Goal: Task Accomplishment & Management: Complete application form

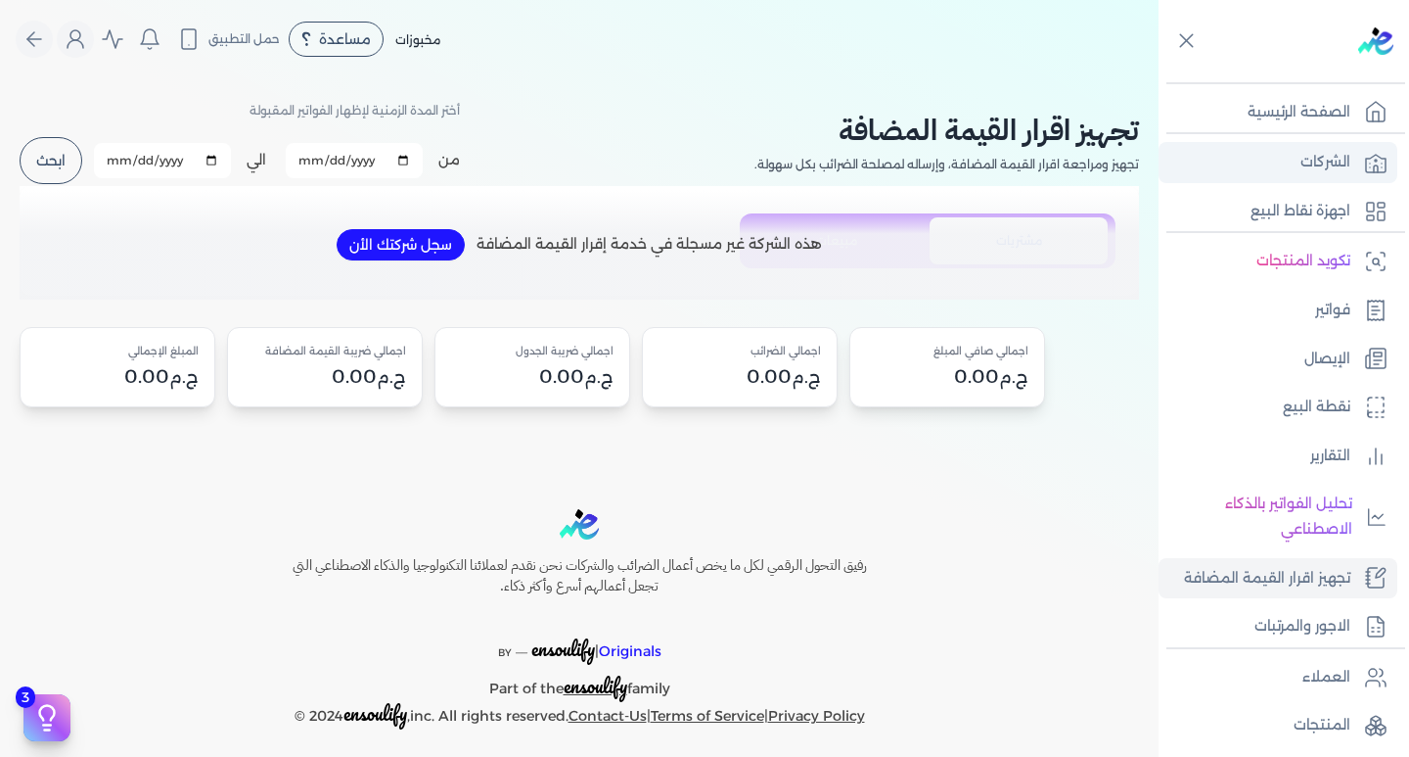
click at [1295, 165] on link "الشركات" at bounding box center [1278, 162] width 239 height 41
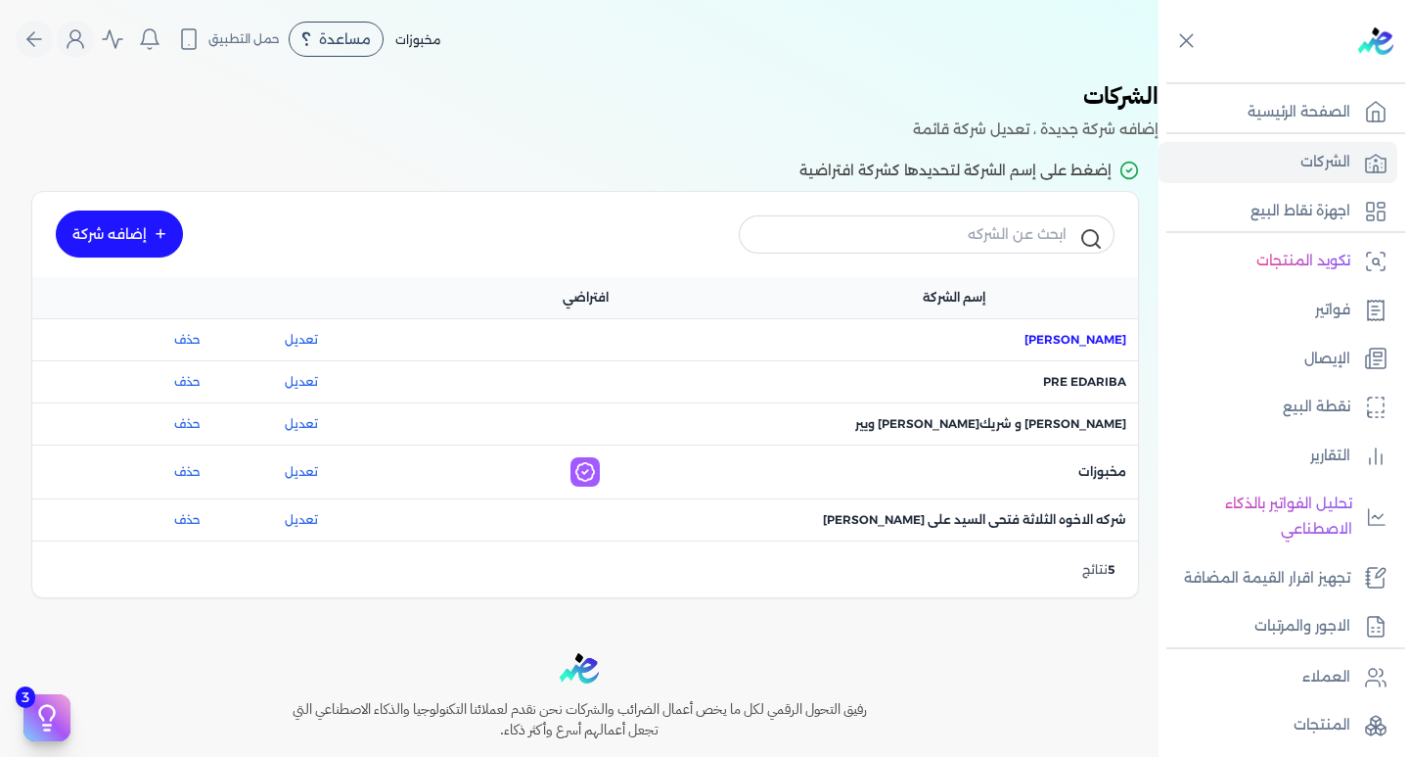
click at [1096, 346] on span "اسم الشركة : ماجد محمد عبدالعزيز علي" at bounding box center [1076, 340] width 102 height 18
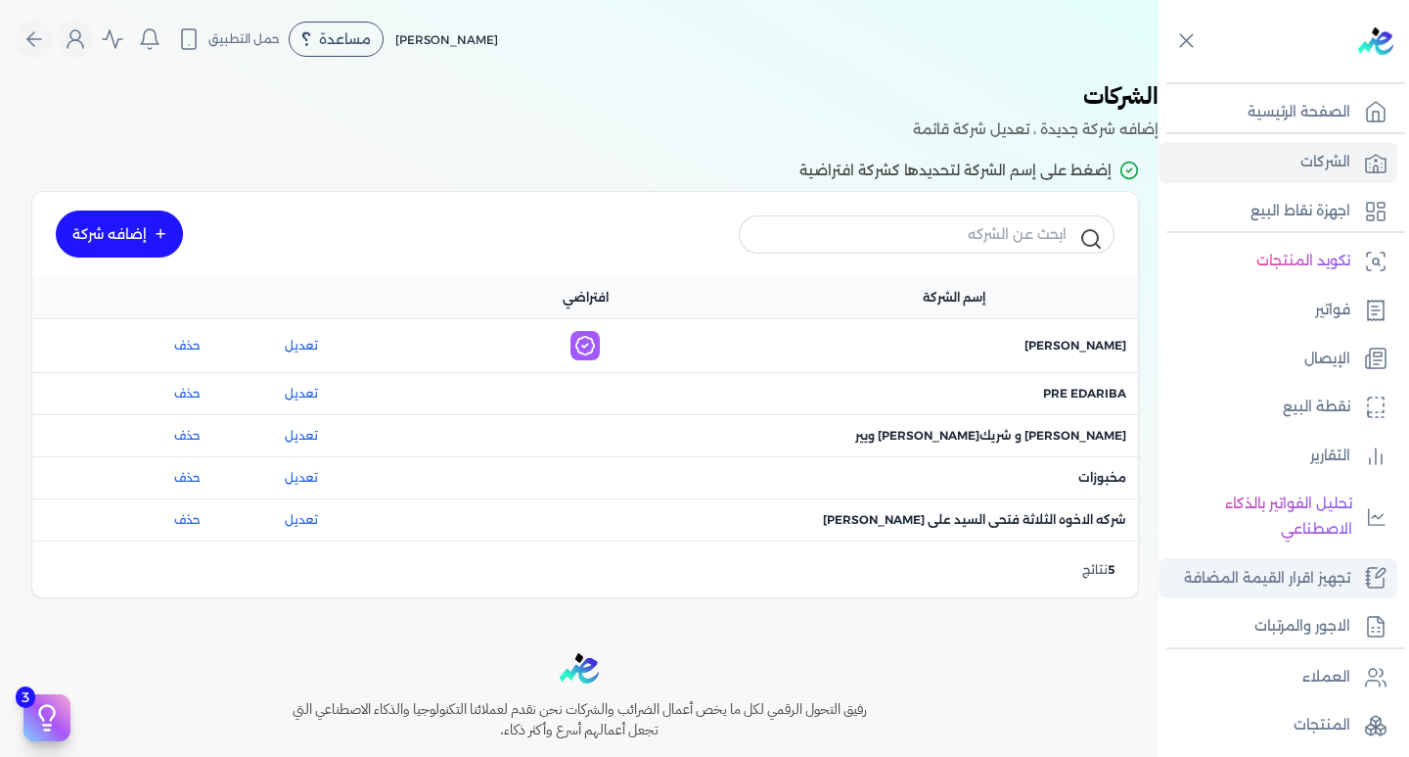
click at [1272, 580] on p "تجهيز اقرار القيمة المضافة" at bounding box center [1267, 578] width 166 height 25
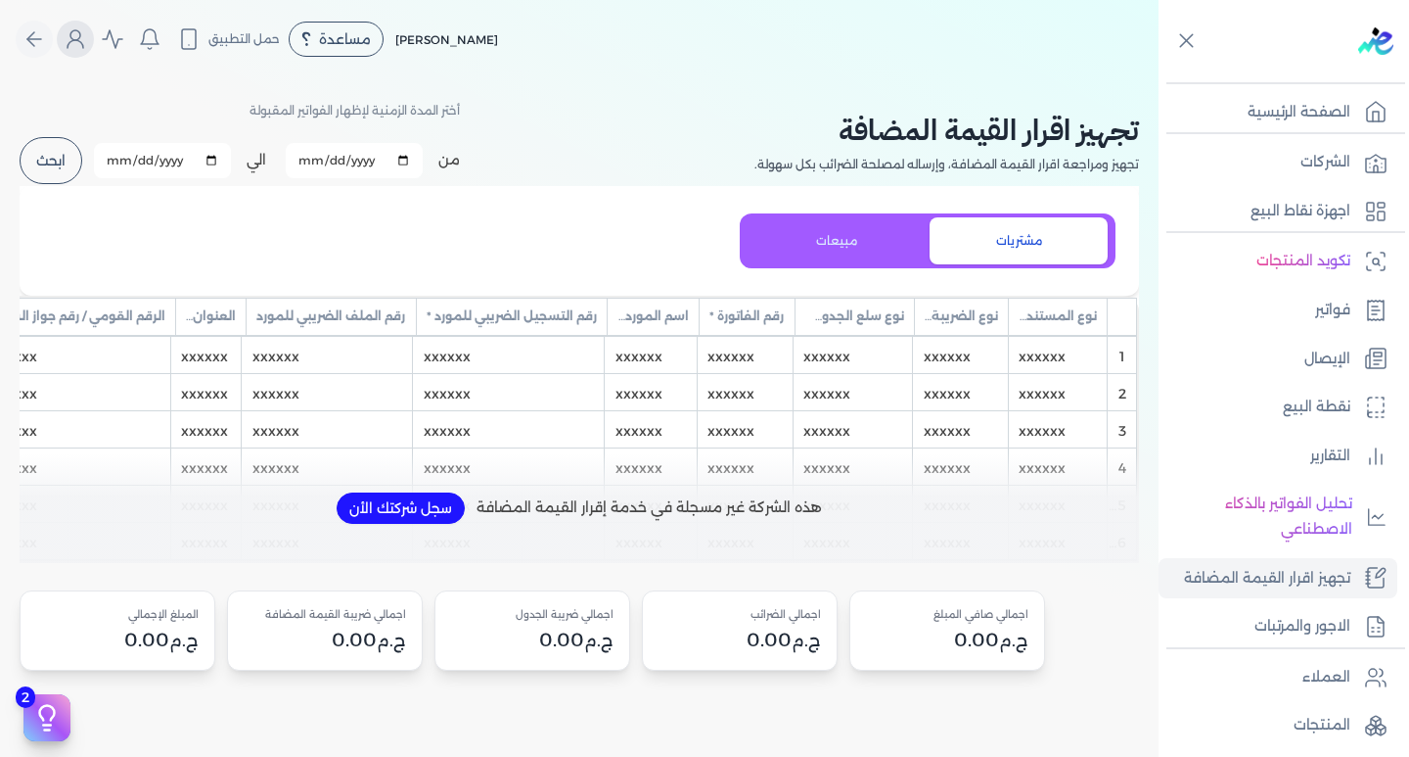
click at [71, 50] on icon "Global" at bounding box center [75, 38] width 23 height 23
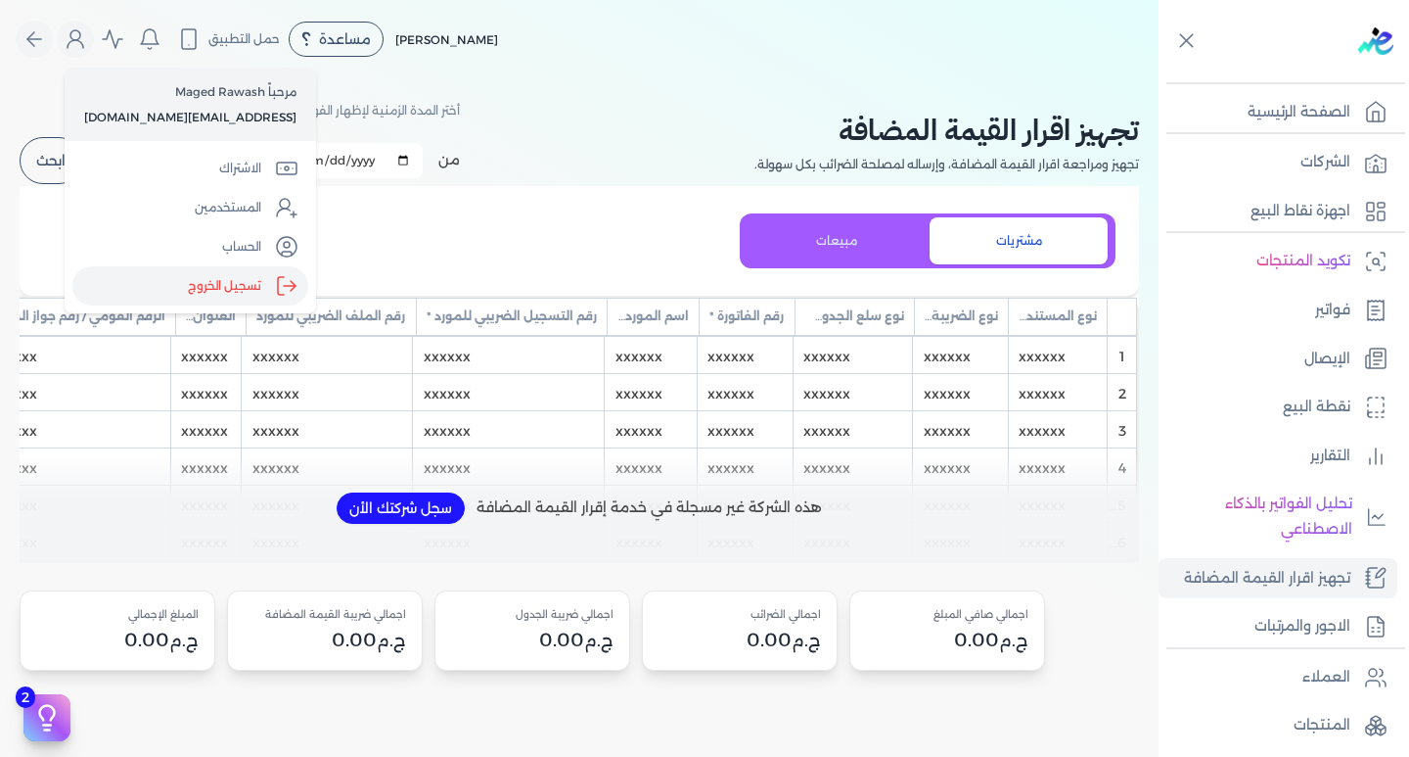
click at [208, 290] on label "تسجيل الخروج" at bounding box center [190, 285] width 236 height 39
click at [1159, 78] on input "Close" at bounding box center [1159, 78] width 0 height 0
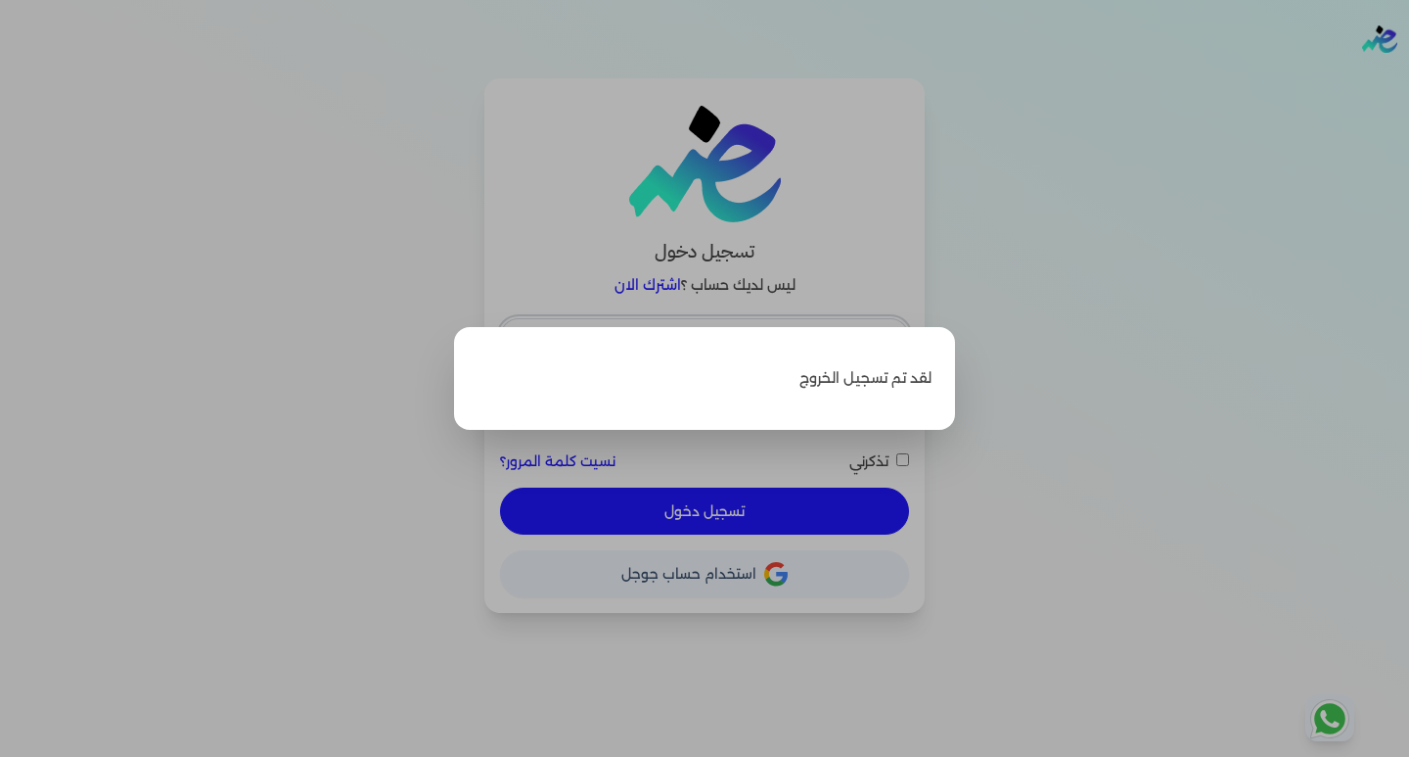
type input "[EMAIL_ADDRESS][DOMAIN_NAME]"
click at [273, 243] on label "Close" at bounding box center [704, 378] width 1409 height 757
click at [1408, 78] on input "Close" at bounding box center [1409, 78] width 0 height 0
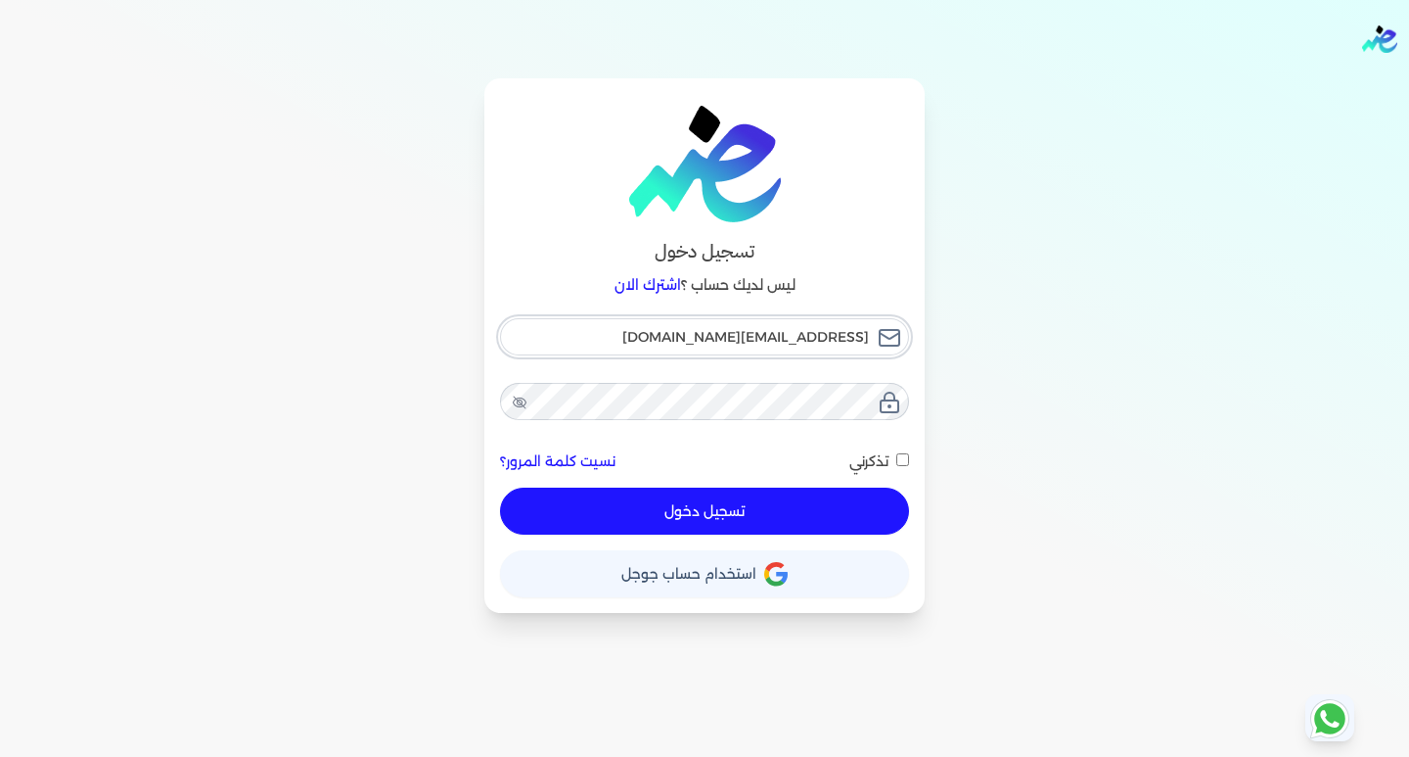
click at [710, 342] on input "[EMAIL_ADDRESS][DOMAIN_NAME]" at bounding box center [704, 336] width 409 height 37
click at [433, 417] on div "تسجيل دخول ليس لديك حساب ؟ اشترك الان hello@ensoulify.com نسيت كلمة المرور؟ تذك…" at bounding box center [704, 345] width 1253 height 534
click at [696, 519] on button "تسجيل دخول" at bounding box center [704, 510] width 409 height 47
checkbox input "false"
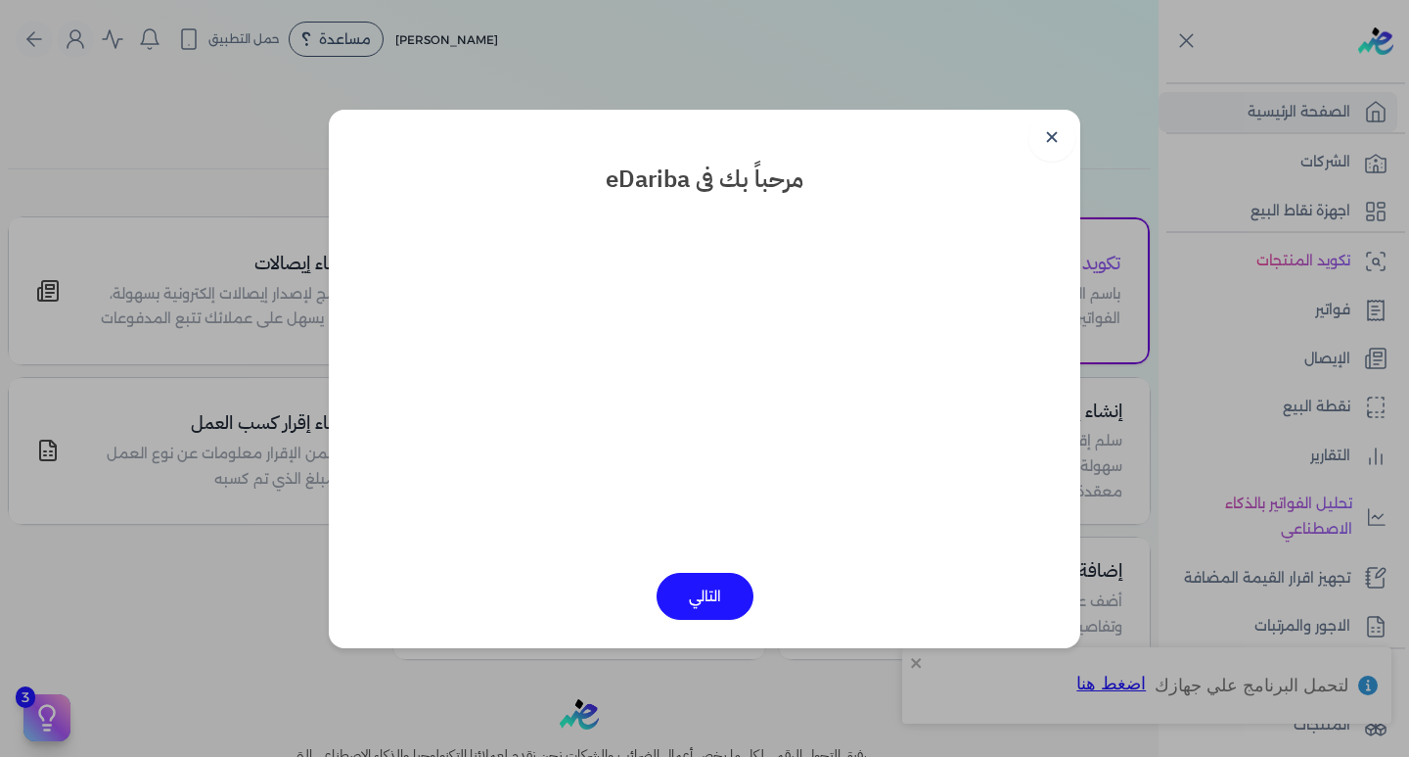
click at [707, 596] on button "التالي" at bounding box center [705, 596] width 97 height 47
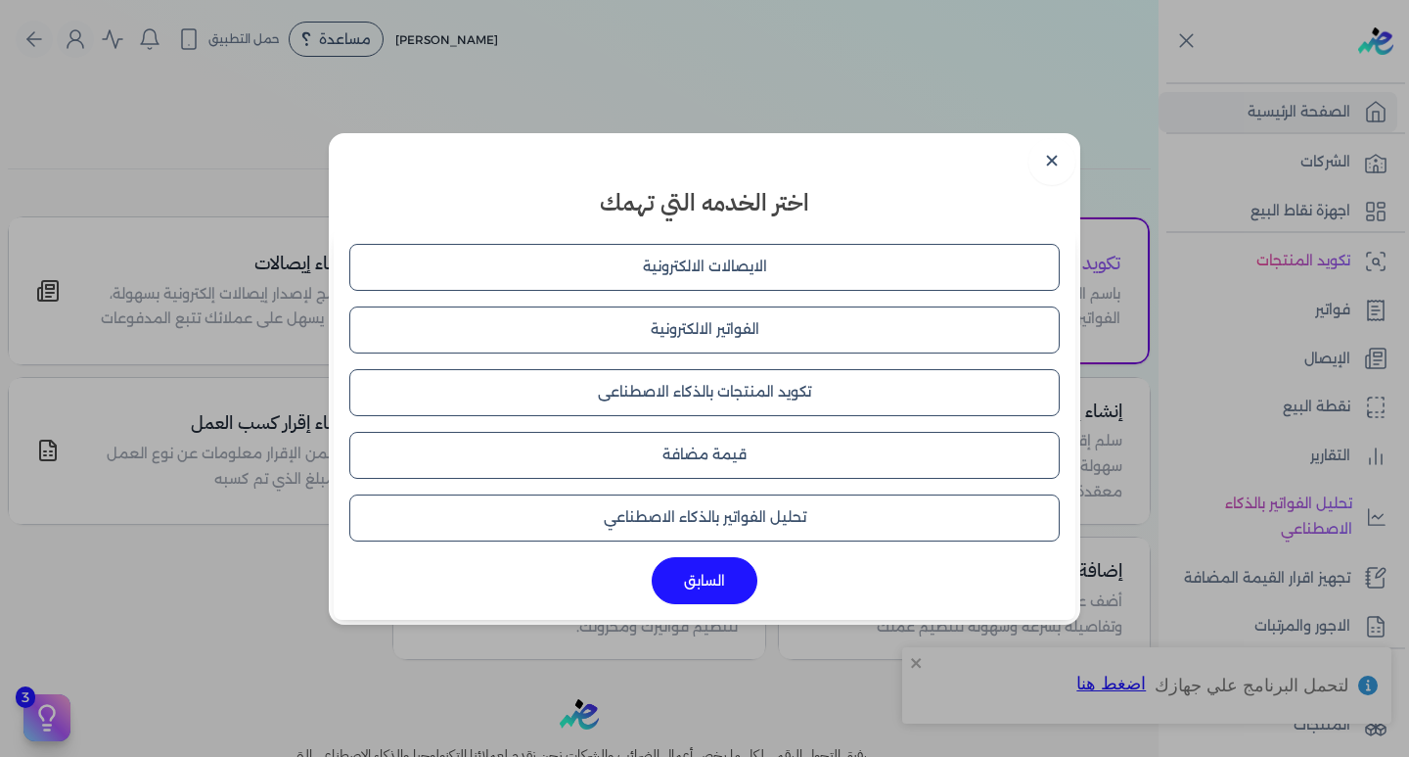
click at [716, 456] on button "قيمة مضافة" at bounding box center [704, 455] width 711 height 47
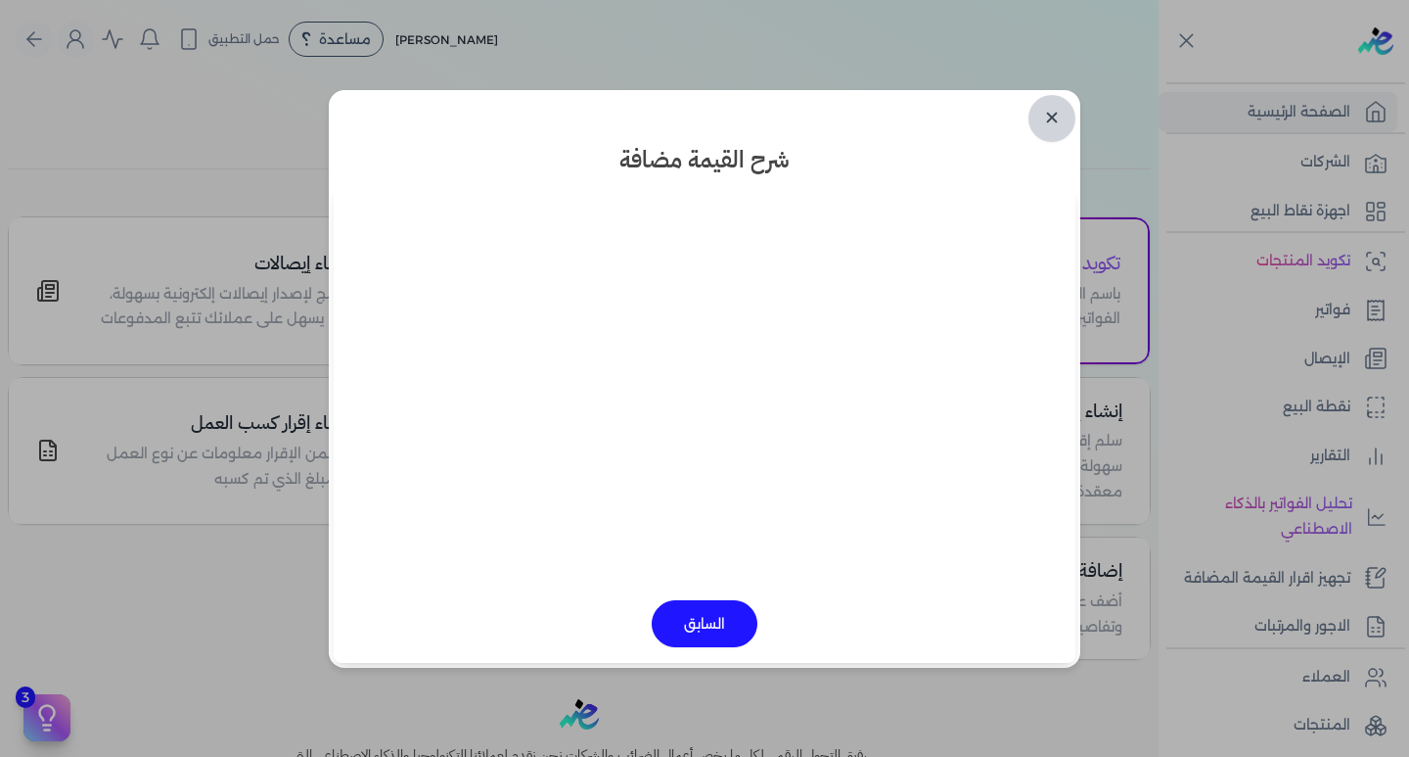
click at [1041, 117] on link "✕" at bounding box center [1052, 118] width 47 height 47
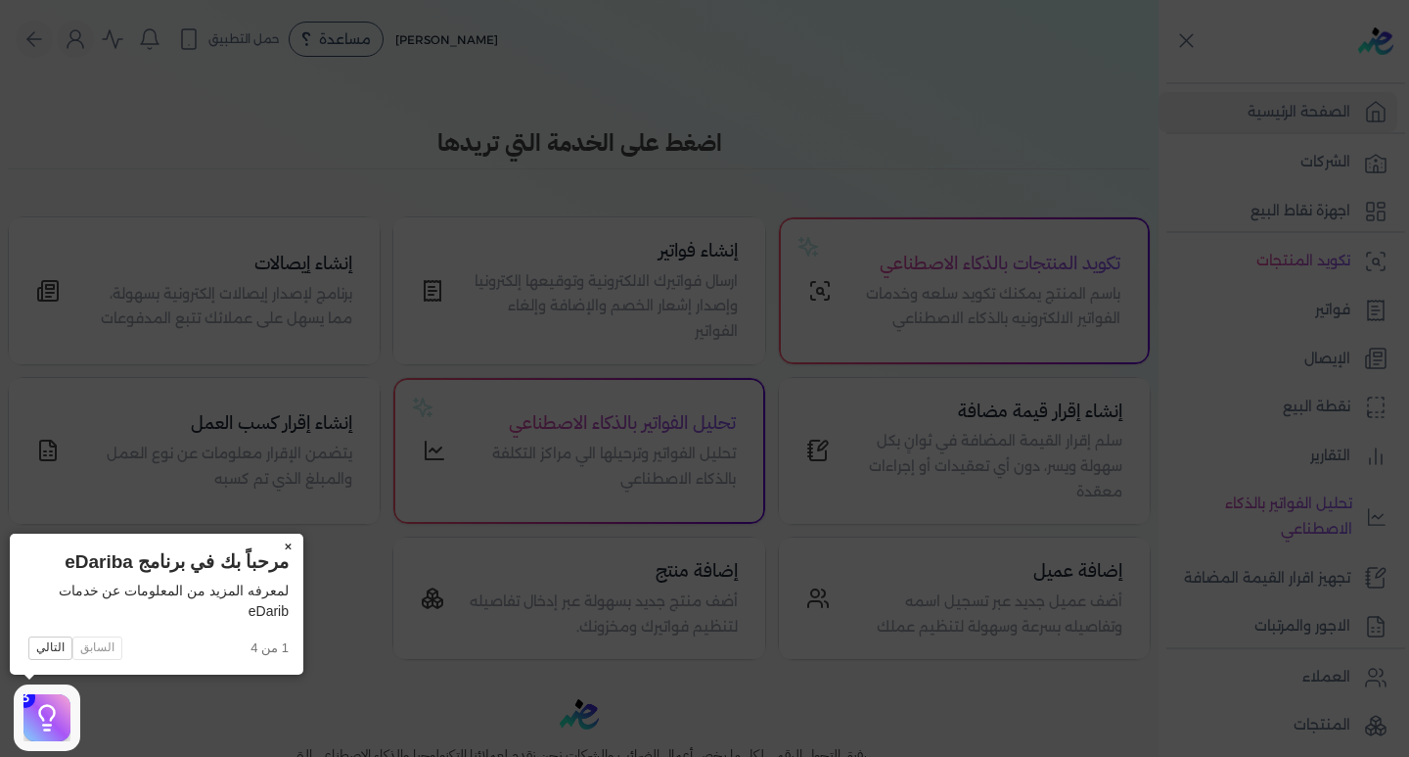
click at [293, 546] on button "×" at bounding box center [287, 546] width 31 height 27
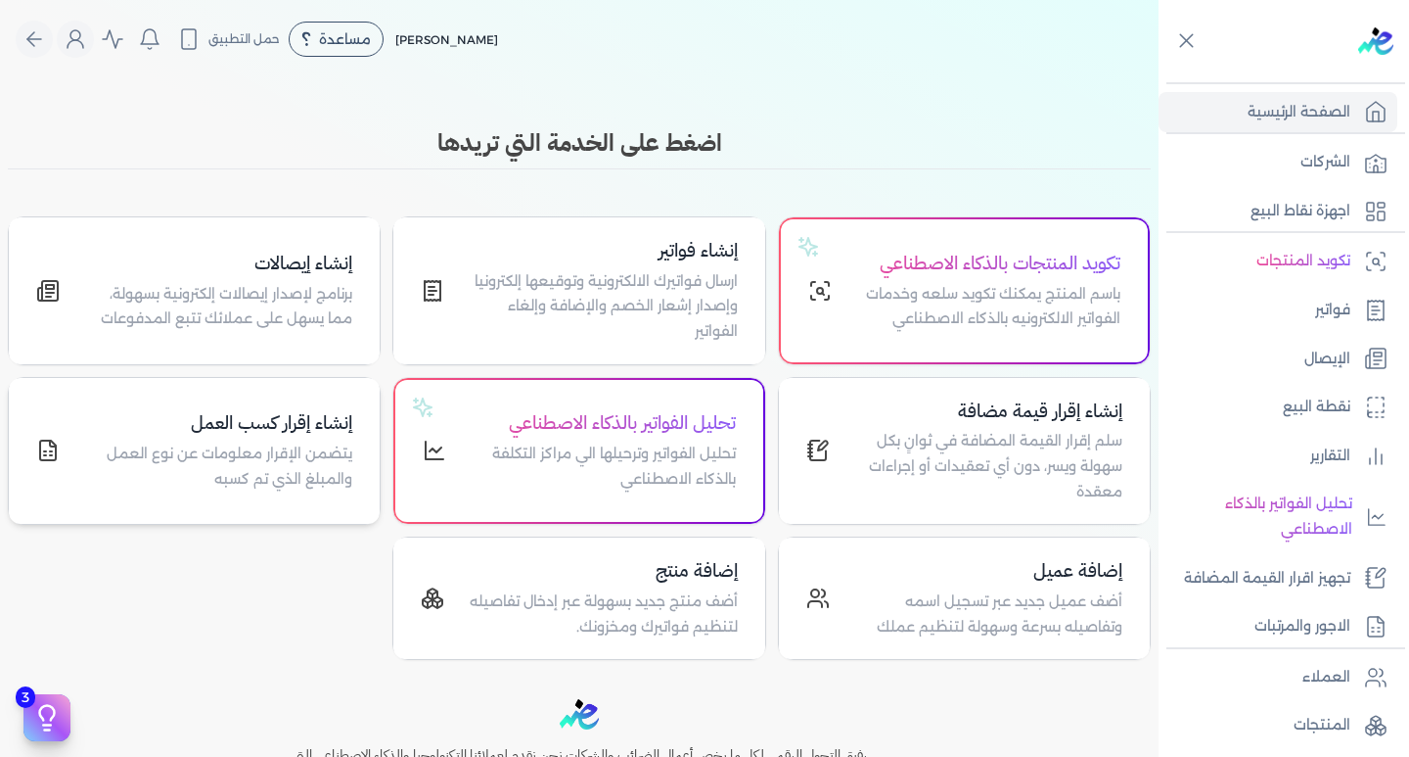
click at [254, 427] on h4 "إنشاء إقرار كسب العمل" at bounding box center [217, 423] width 269 height 28
select select "01"
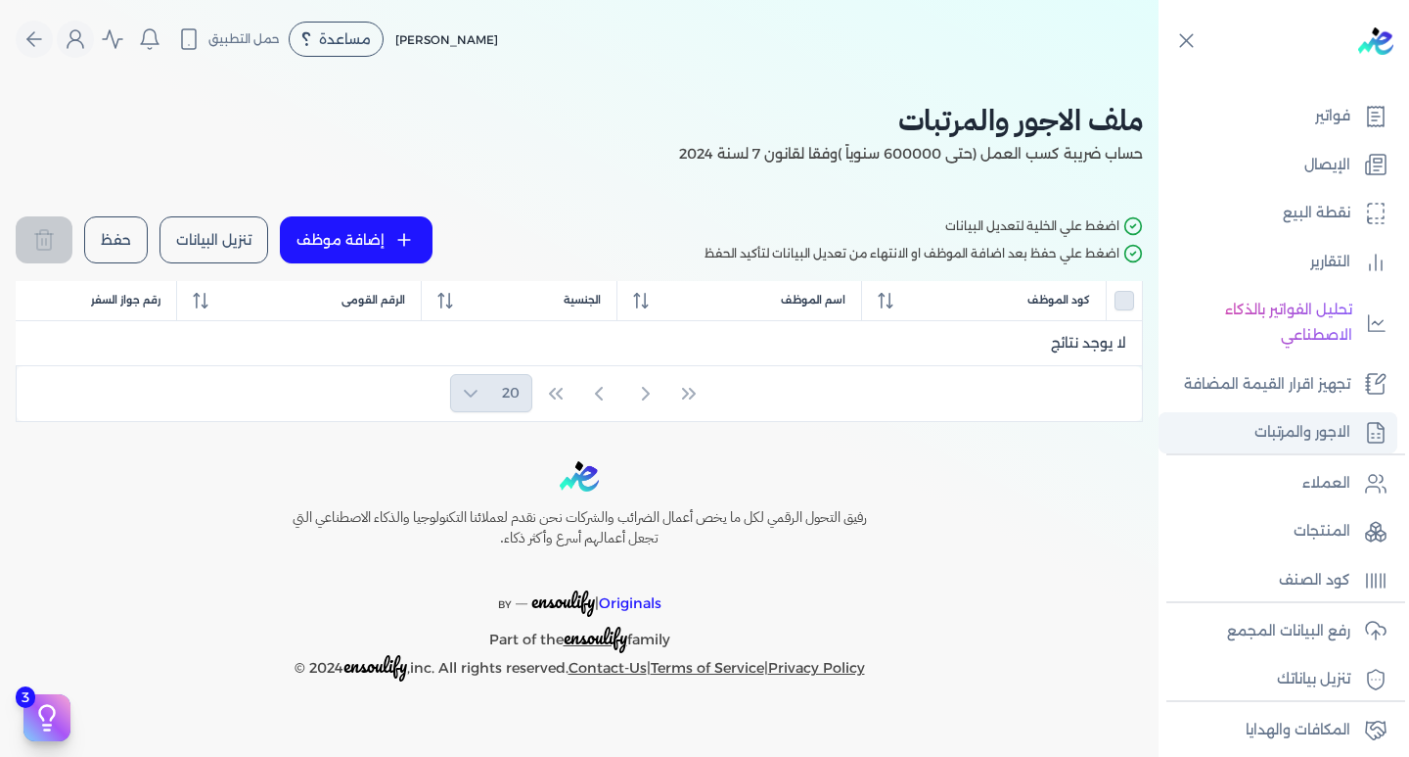
scroll to position [300, 0]
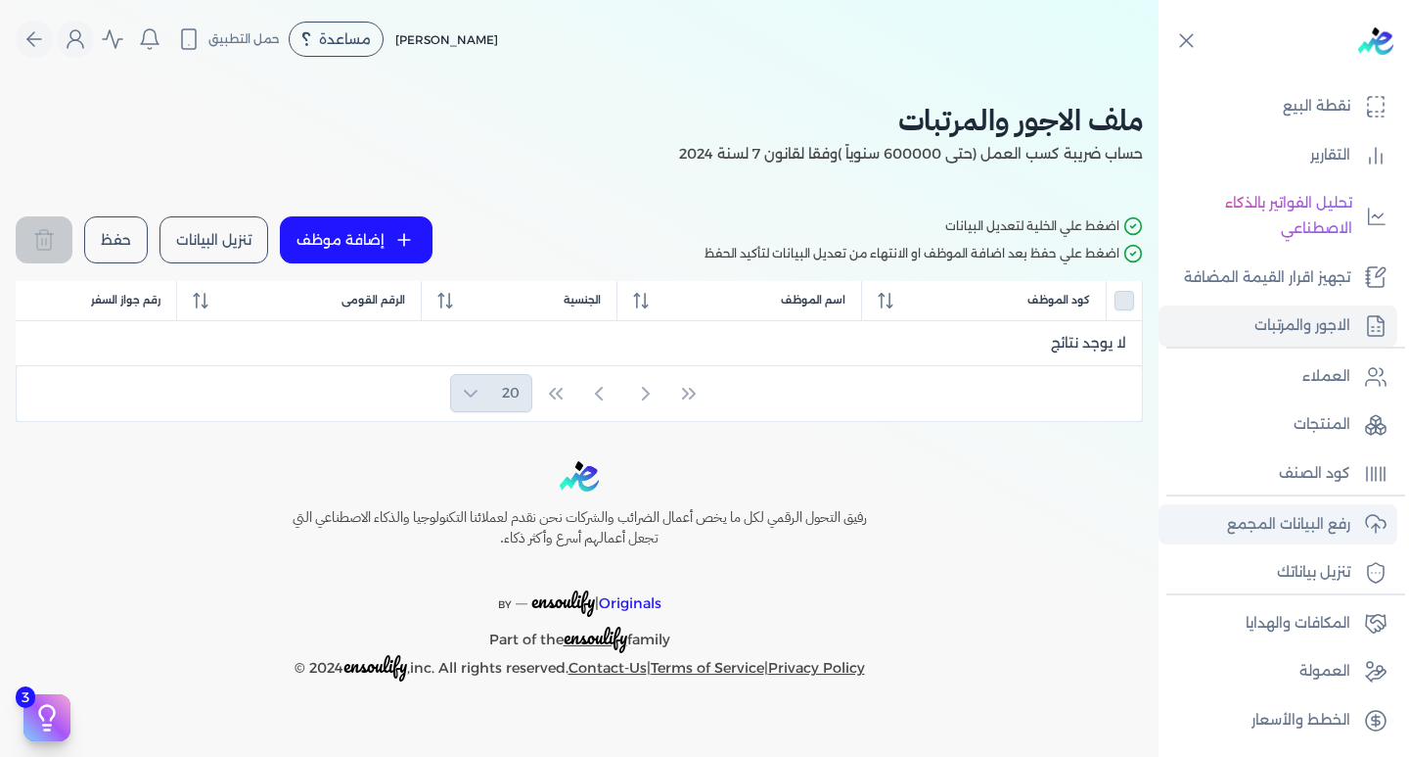
click at [1323, 524] on p "رفع البيانات المجمع" at bounding box center [1288, 524] width 123 height 25
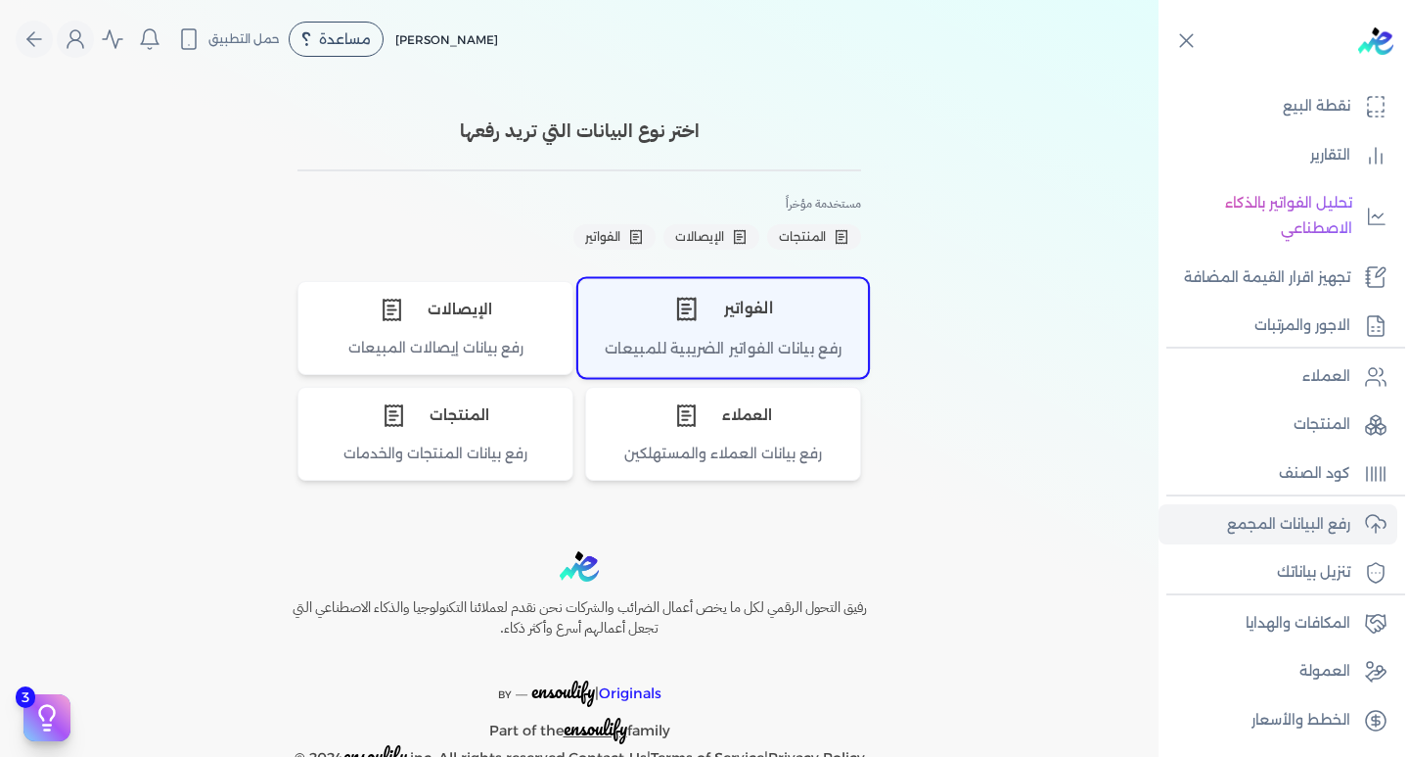
click at [709, 320] on div "الفواتير" at bounding box center [723, 308] width 288 height 59
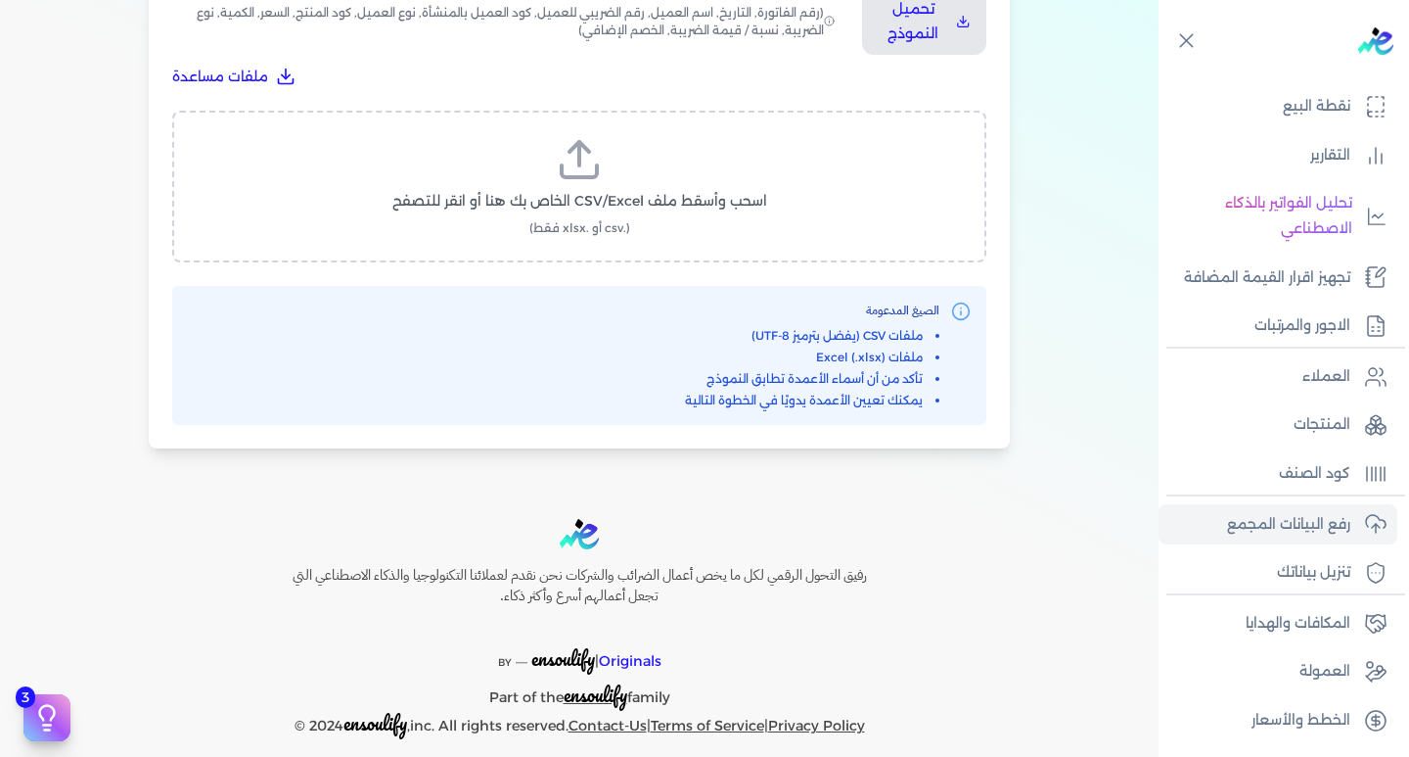
scroll to position [758, 0]
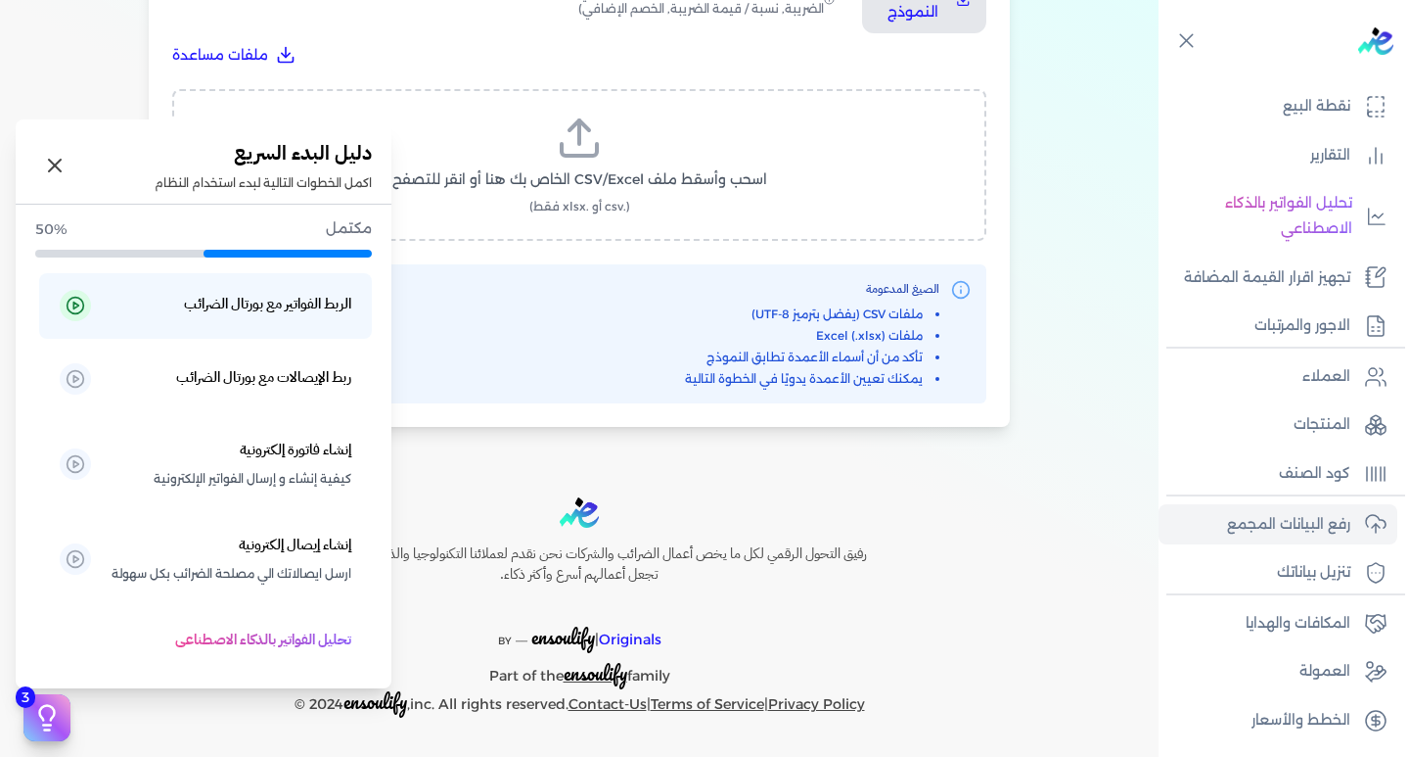
click at [53, 726] on icon at bounding box center [46, 717] width 29 height 29
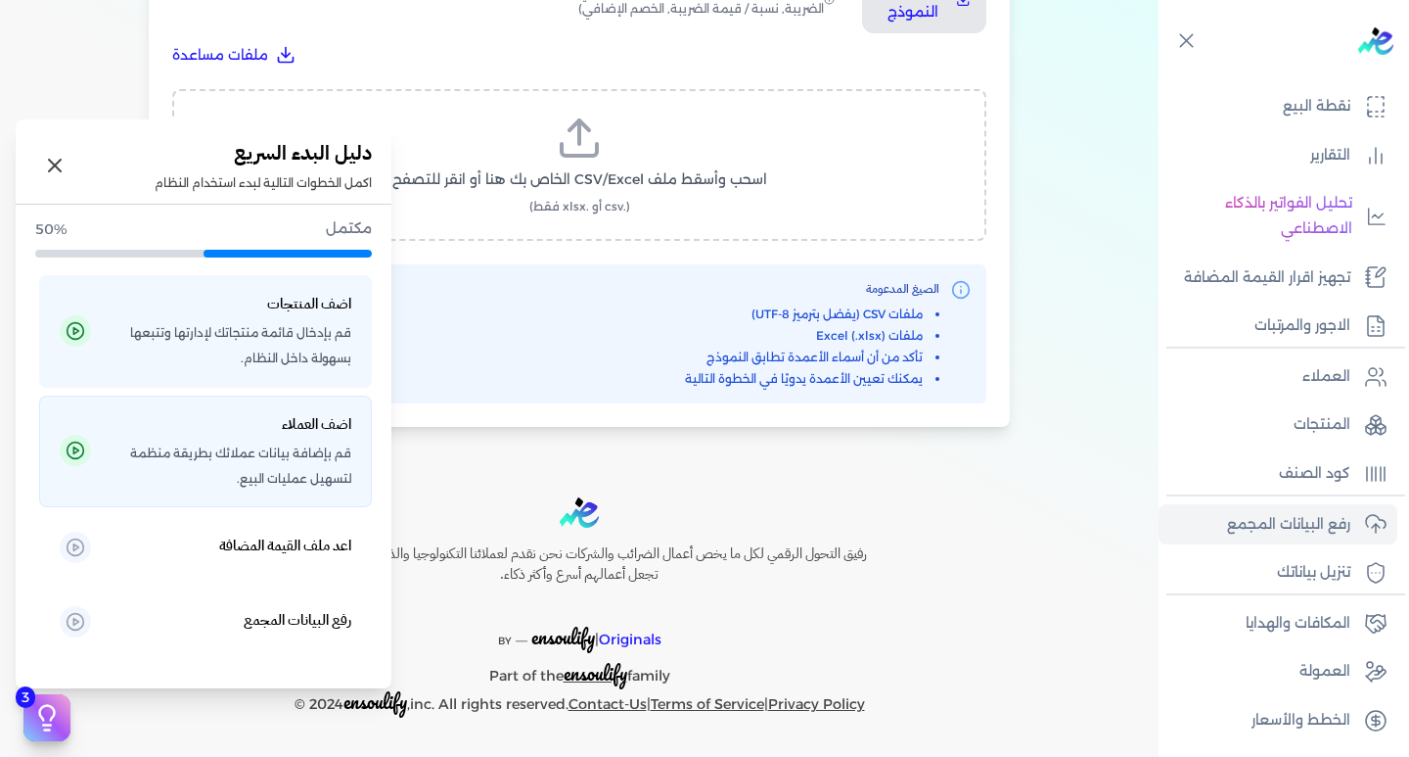
scroll to position [561, 0]
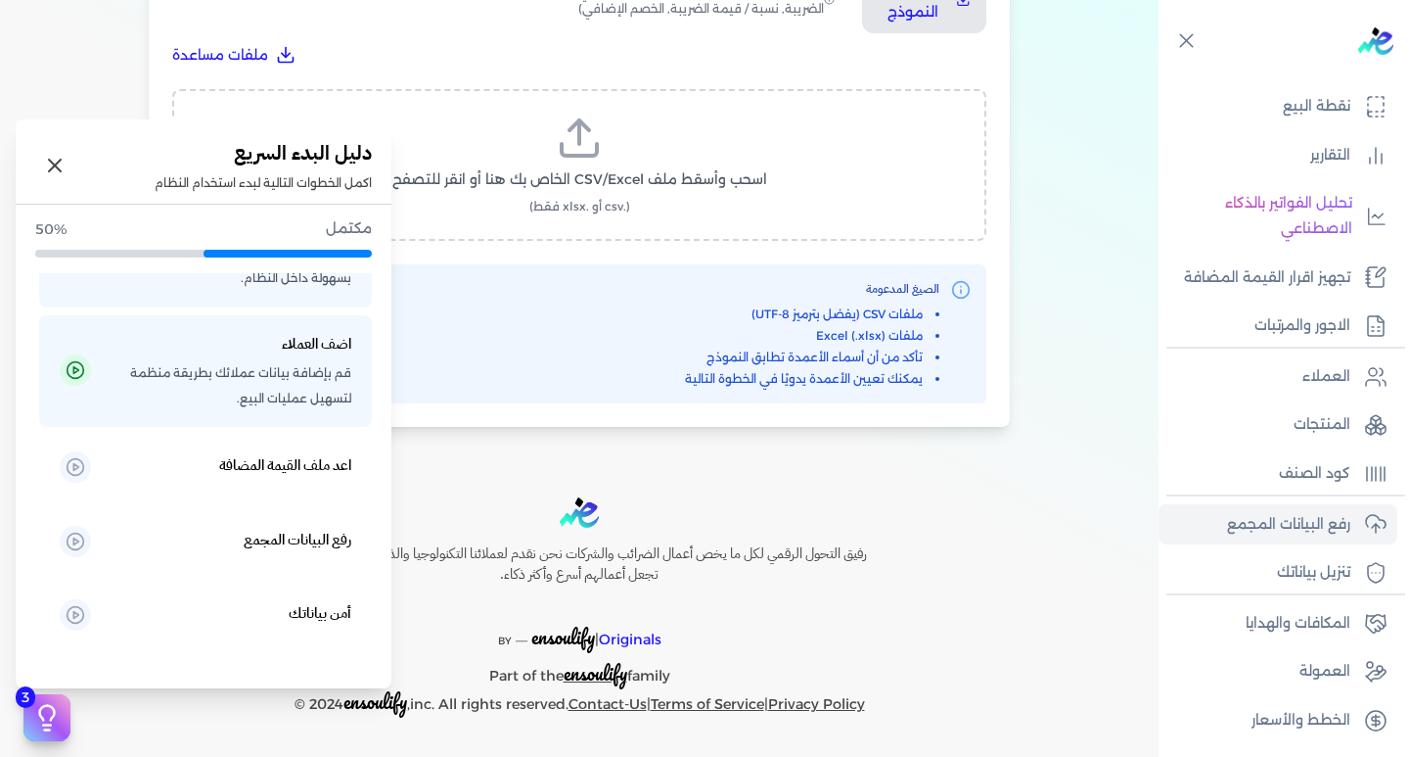
click at [189, 551] on p "رفع البيانات المجمع" at bounding box center [231, 542] width 241 height 29
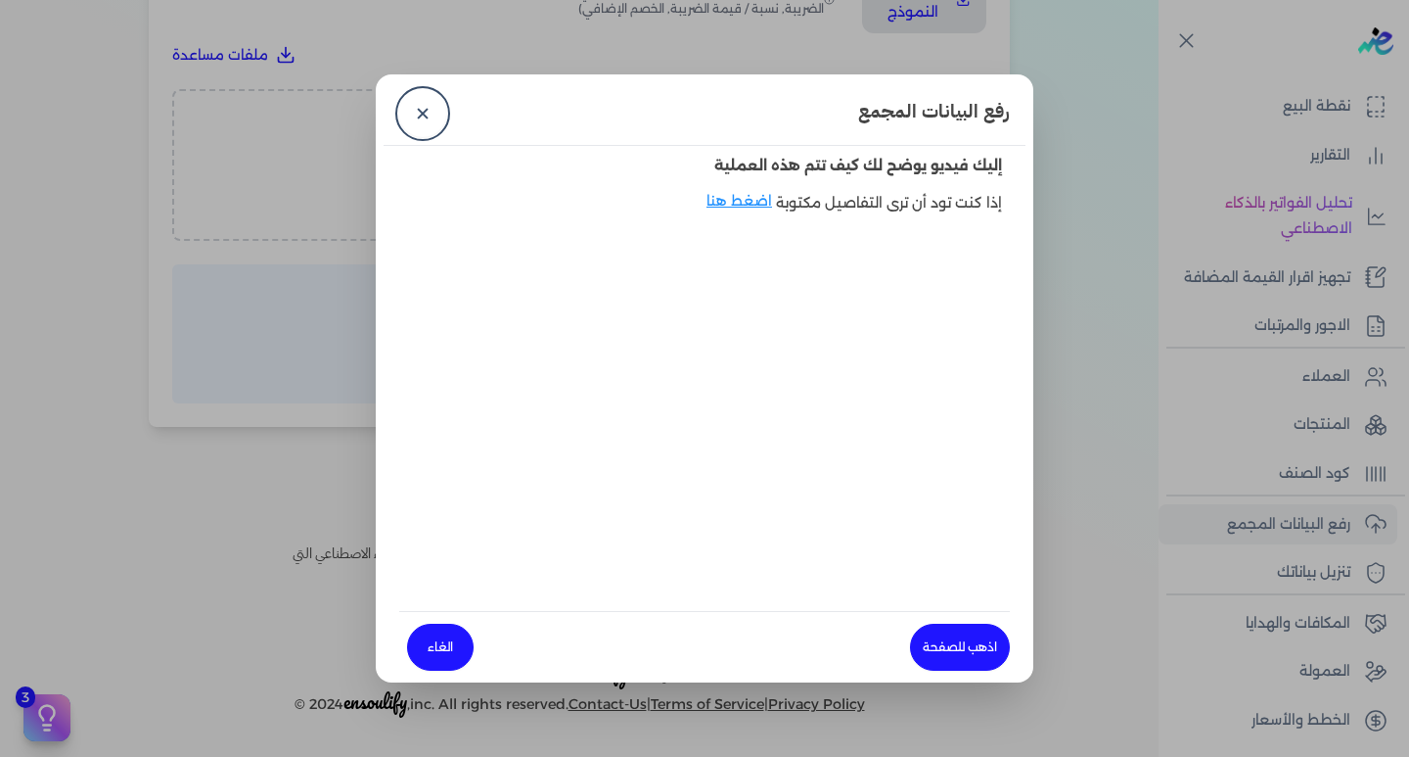
click at [733, 351] on div at bounding box center [704, 412] width 611 height 344
click at [626, 422] on div at bounding box center [704, 412] width 611 height 344
click at [629, 408] on div at bounding box center [704, 412] width 611 height 344
drag, startPoint x: 743, startPoint y: 406, endPoint x: 623, endPoint y: 457, distance: 130.7
click at [643, 459] on div at bounding box center [704, 412] width 611 height 344
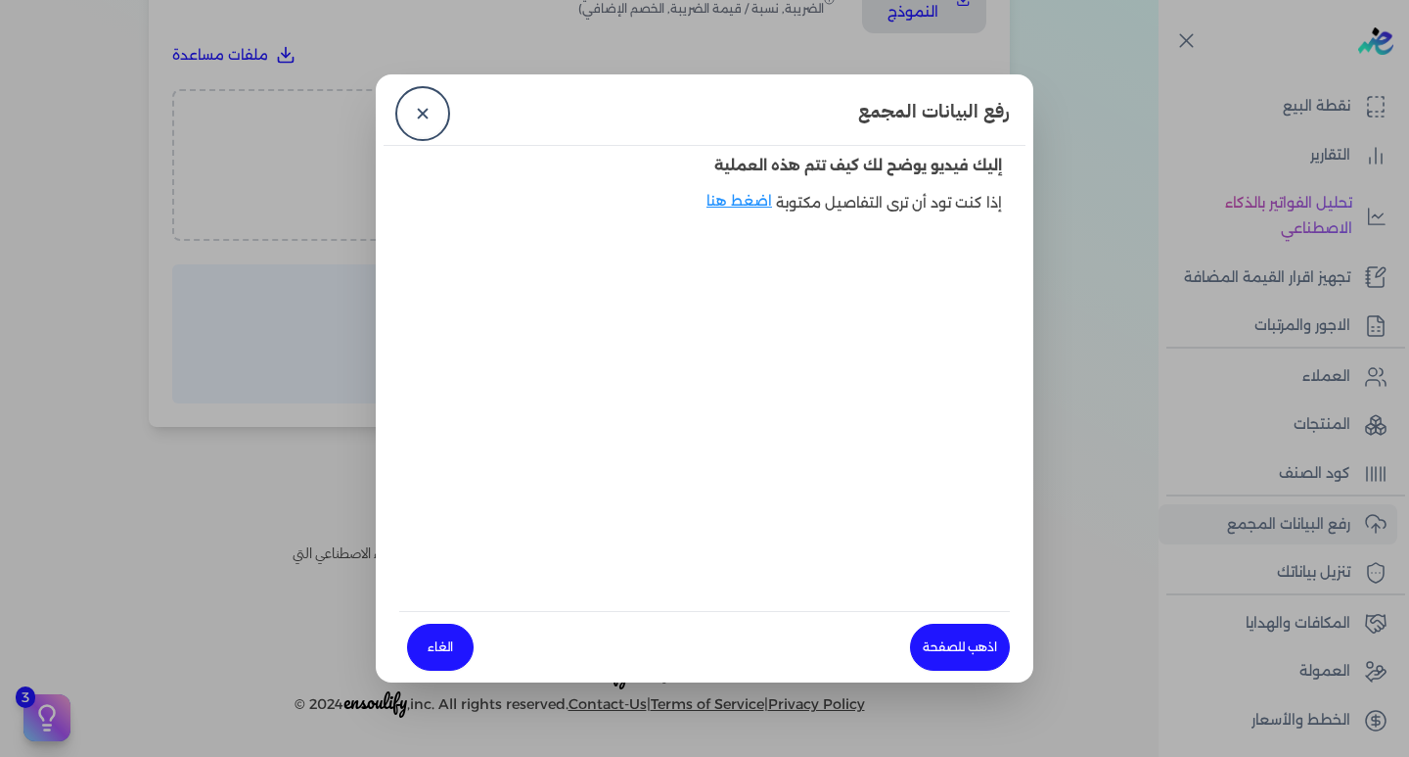
drag, startPoint x: 810, startPoint y: 347, endPoint x: 735, endPoint y: 396, distance: 89.9
click at [749, 399] on div at bounding box center [704, 412] width 611 height 344
drag, startPoint x: 557, startPoint y: 376, endPoint x: 450, endPoint y: 438, distance: 123.7
click at [450, 440] on div at bounding box center [704, 412] width 611 height 344
drag, startPoint x: 852, startPoint y: 271, endPoint x: 802, endPoint y: 249, distance: 54.8
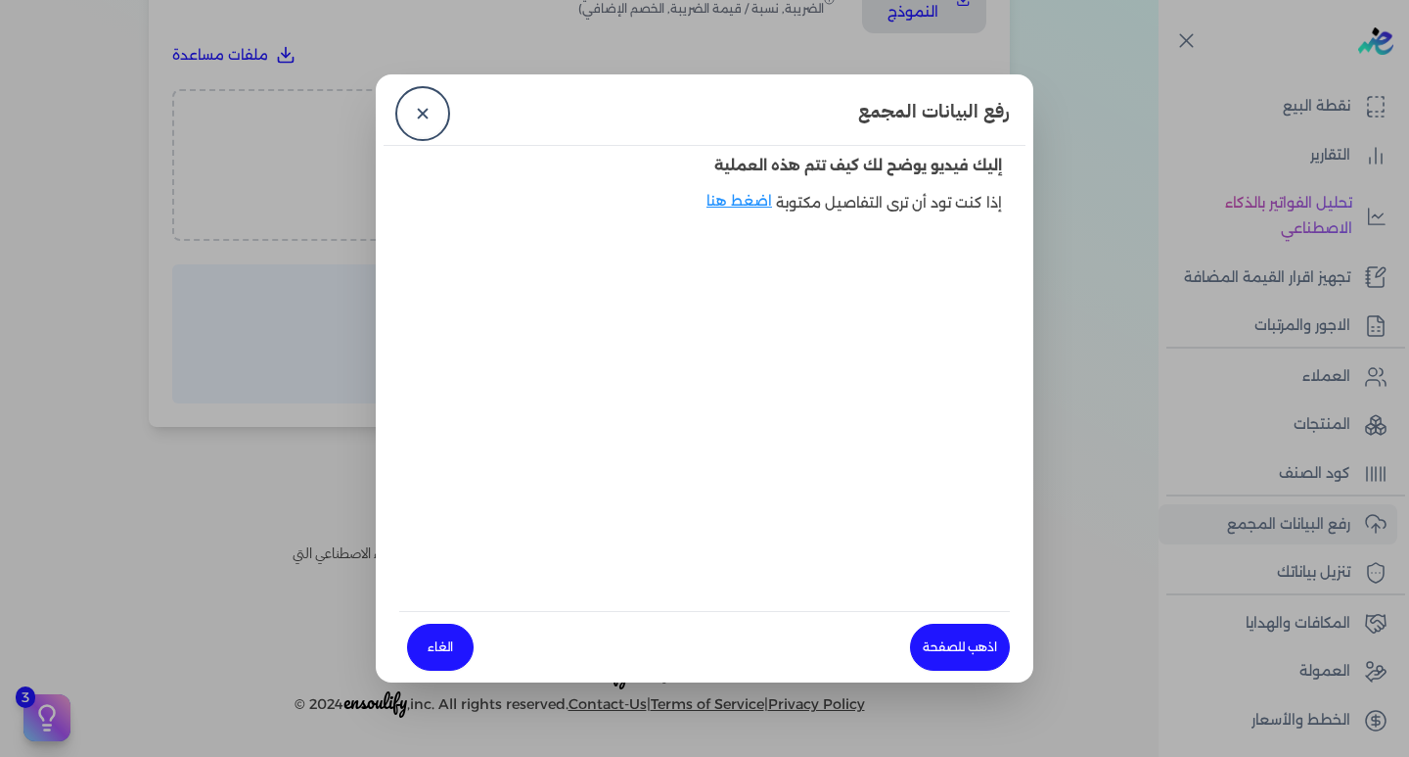
click at [806, 259] on div at bounding box center [704, 412] width 611 height 344
click at [417, 106] on link "✕" at bounding box center [422, 113] width 47 height 47
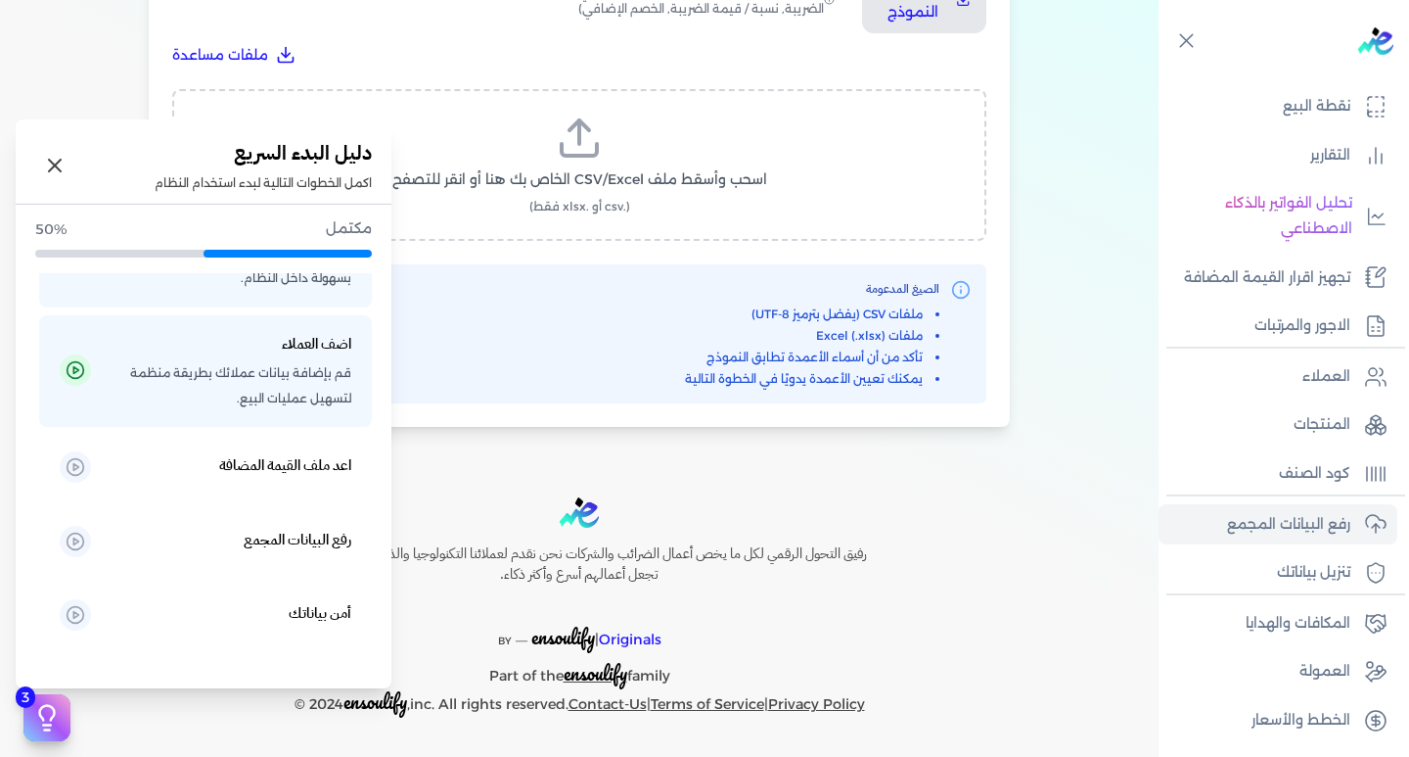
click at [53, 720] on icon at bounding box center [46, 717] width 29 height 29
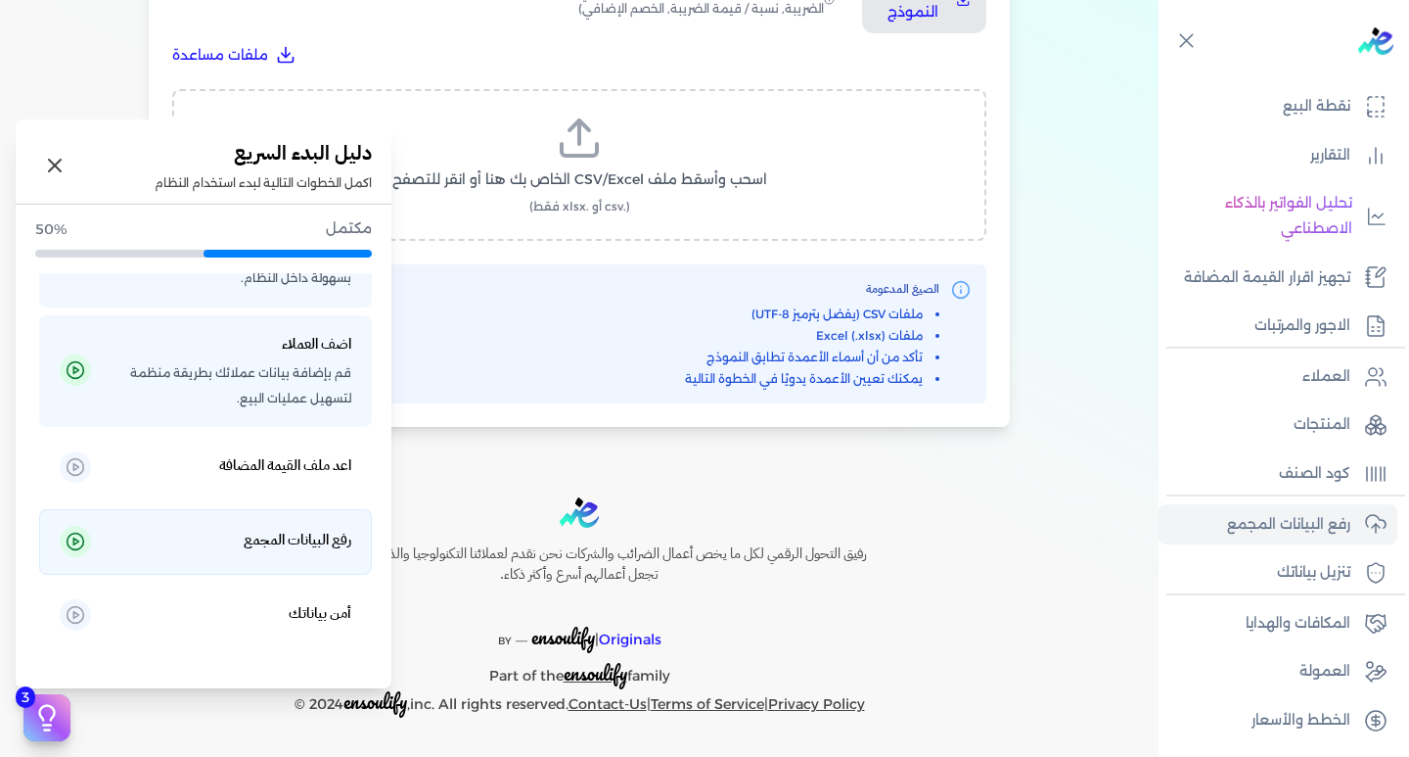
click at [275, 541] on h5 "رفع البيانات المجمع" at bounding box center [298, 540] width 108 height 25
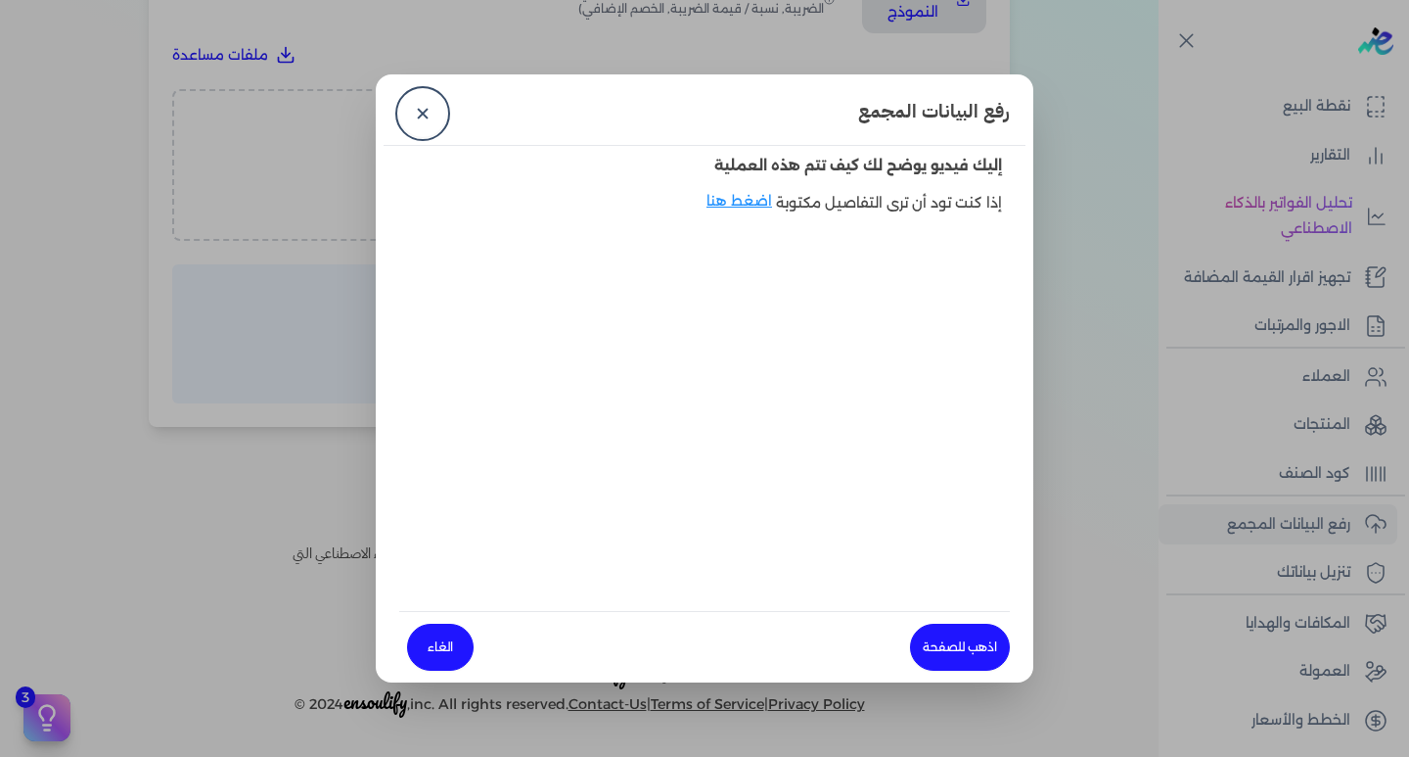
click at [811, 318] on div at bounding box center [704, 412] width 611 height 344
click at [782, 361] on div at bounding box center [704, 412] width 611 height 344
click at [529, 341] on div at bounding box center [704, 412] width 611 height 344
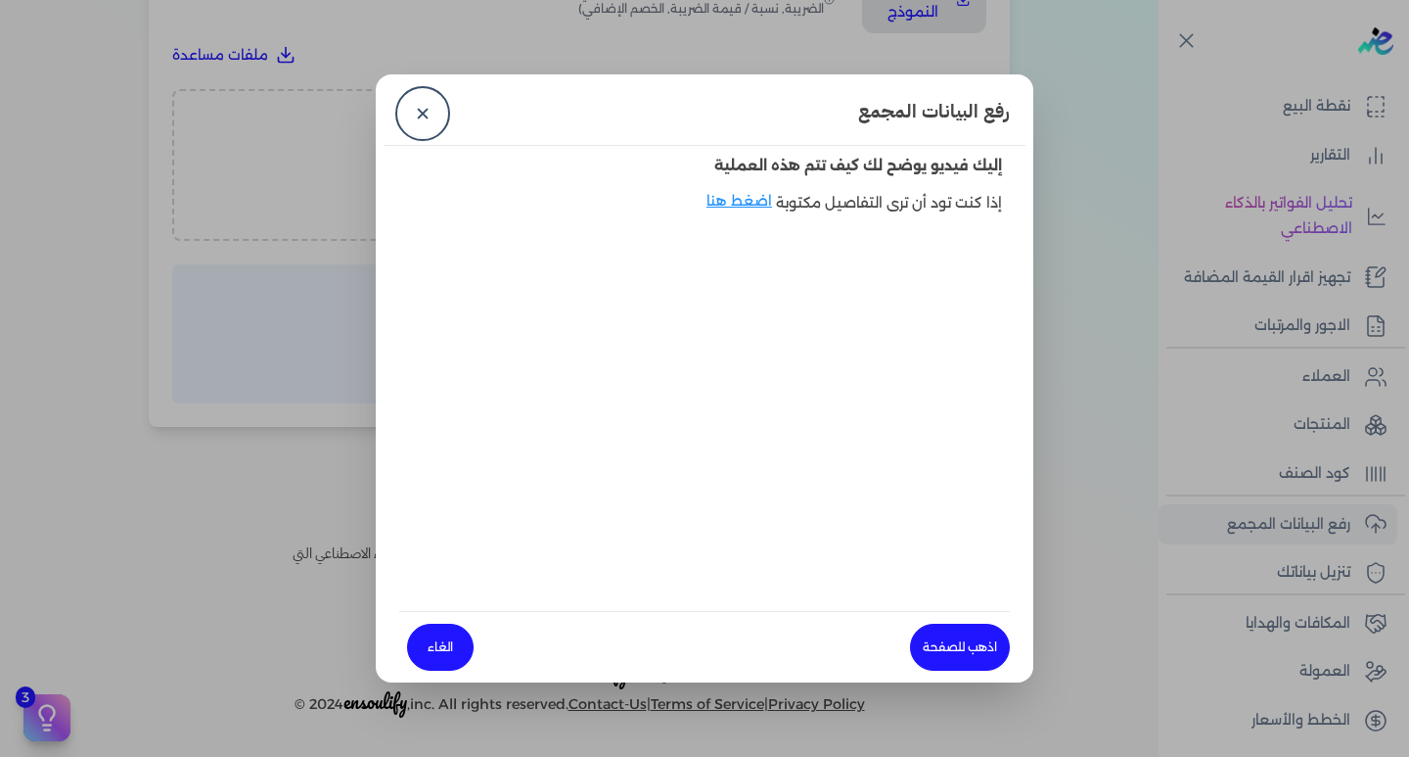
click at [1167, 228] on dialog "رفع البيانات المجمع ✕ إليك فيديو يوضح لك كيف تتم هذه العملية إذا كنت تود أن ترى…" at bounding box center [704, 378] width 1409 height 757
click at [424, 104] on link "✕" at bounding box center [422, 113] width 47 height 47
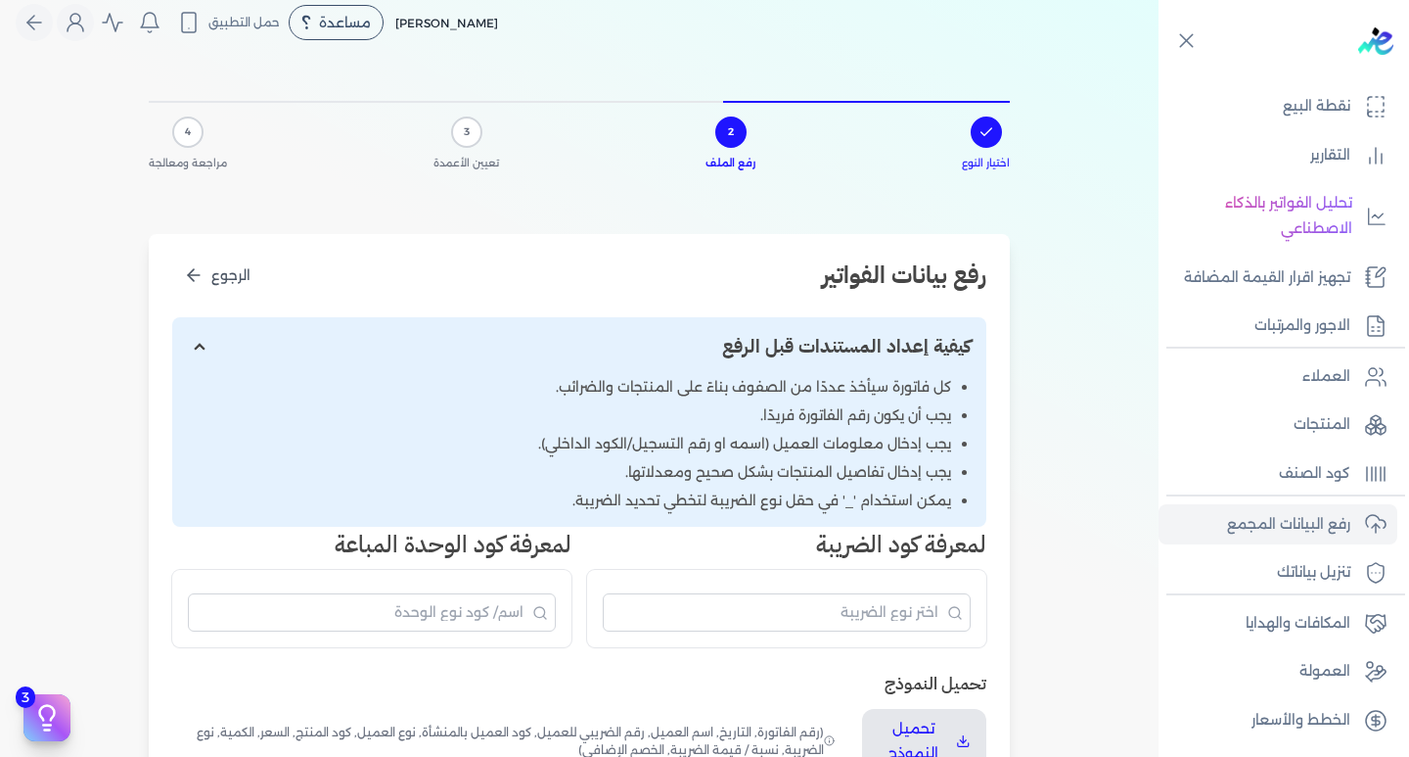
scroll to position [0, 0]
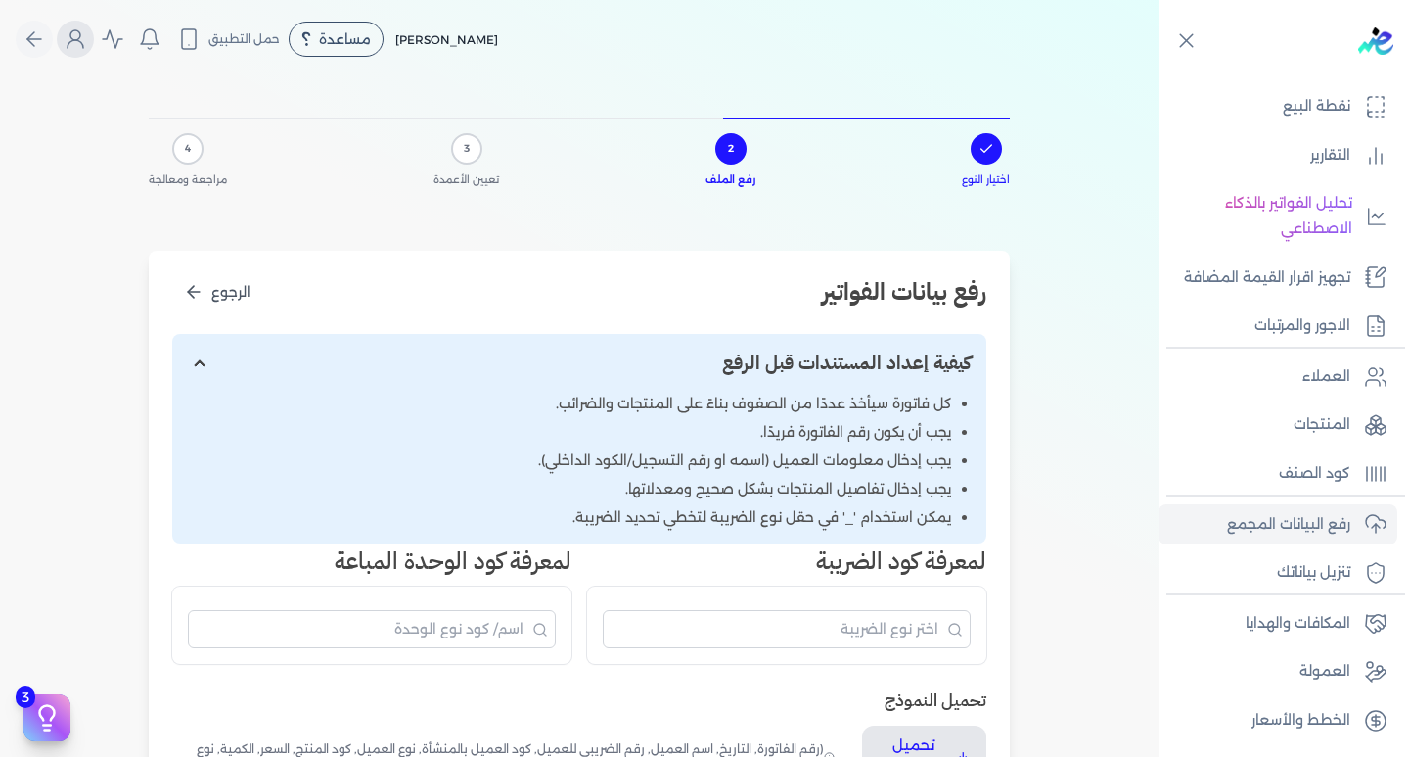
click at [68, 47] on button "Global" at bounding box center [75, 39] width 37 height 37
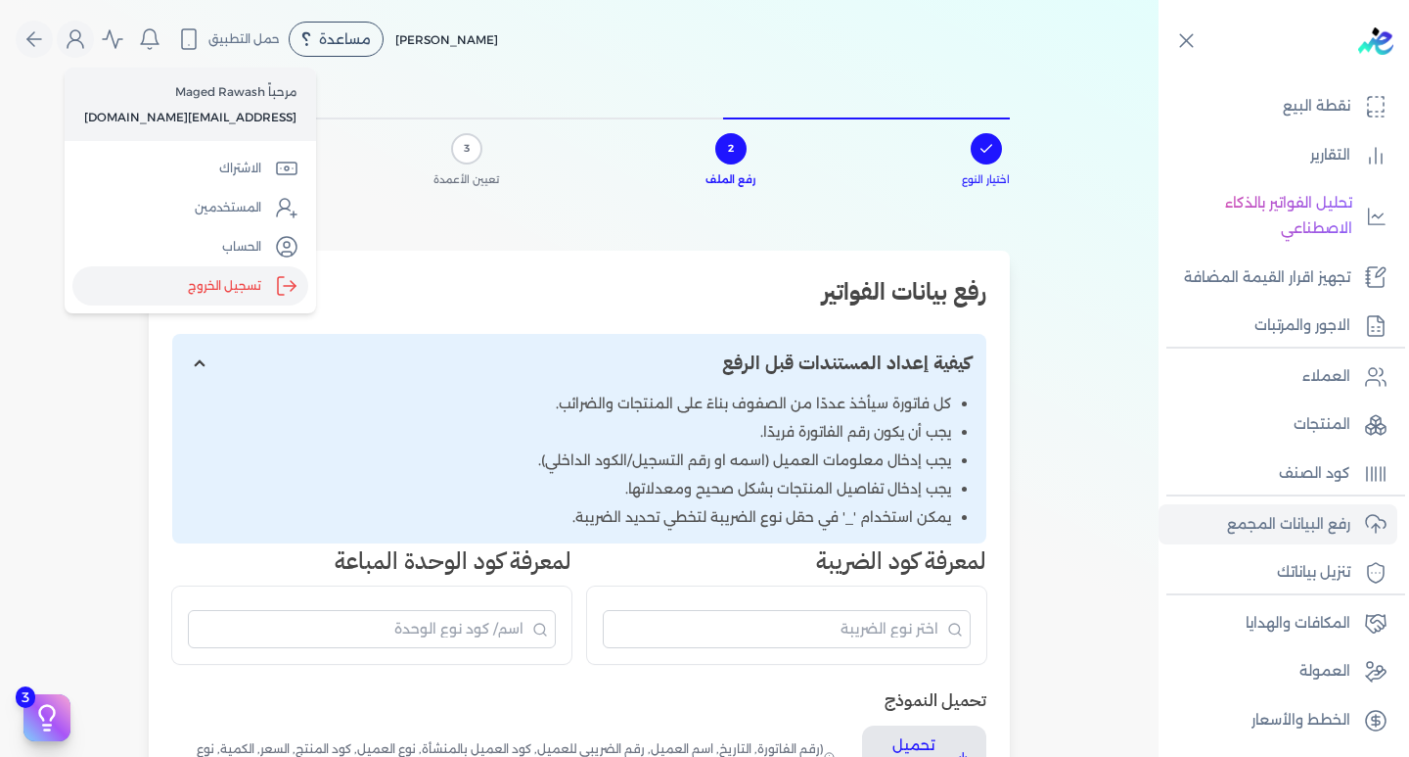
click at [227, 282] on label "تسجيل الخروج" at bounding box center [190, 285] width 236 height 39
click at [1159, 78] on input "Close" at bounding box center [1159, 78] width 0 height 0
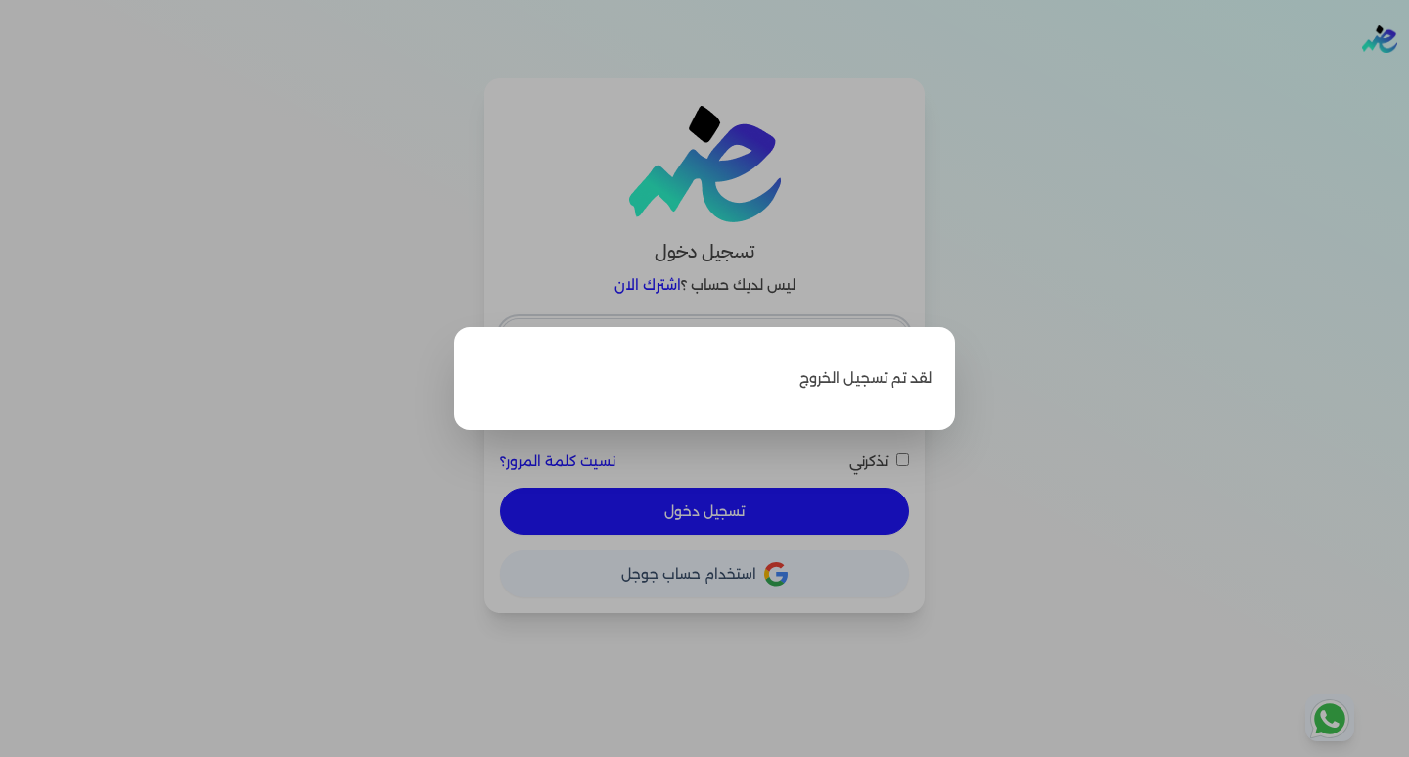
type input "[EMAIL_ADDRESS][DOMAIN_NAME]"
click at [963, 253] on label "Close" at bounding box center [704, 378] width 1409 height 757
click at [1408, 78] on input "Close" at bounding box center [1409, 78] width 0 height 0
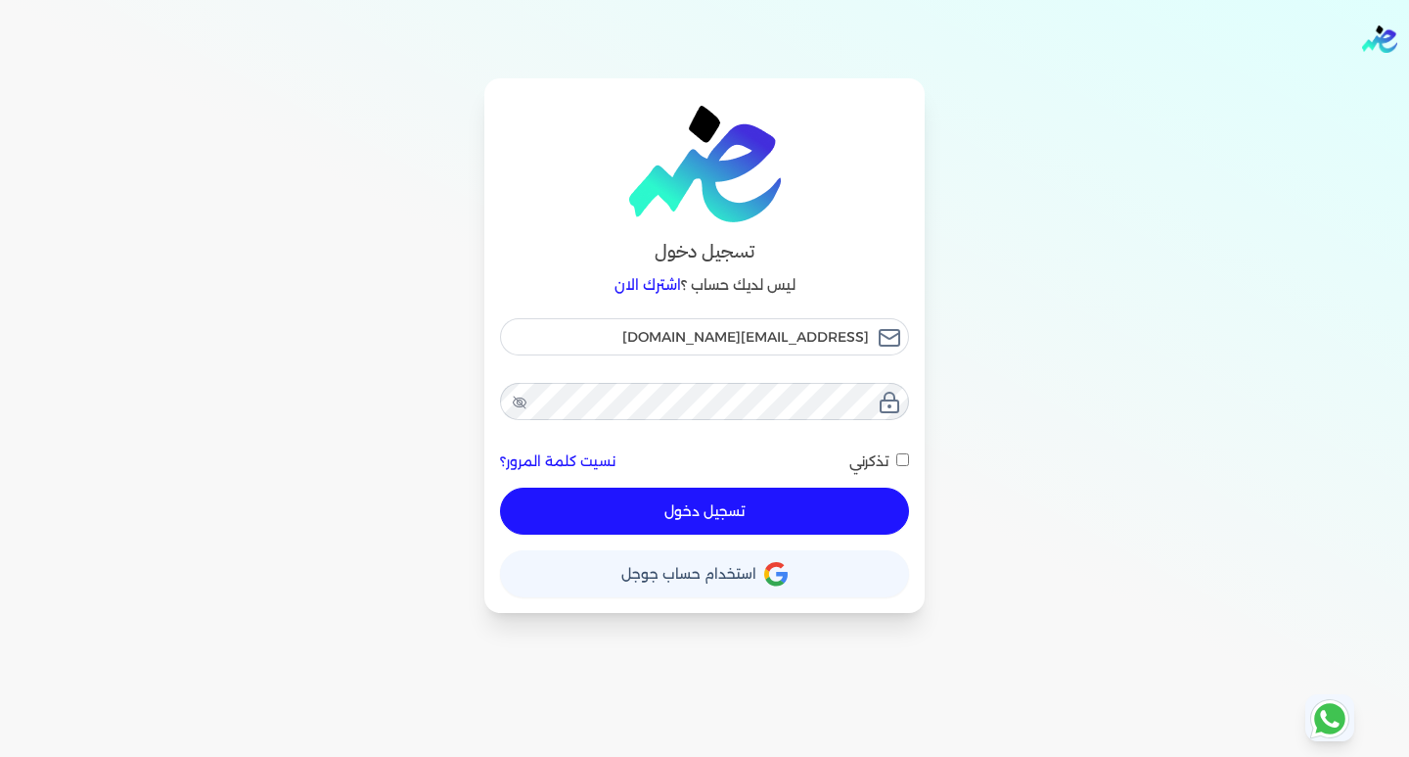
click at [671, 509] on button "تسجيل دخول" at bounding box center [704, 510] width 409 height 47
checkbox input "false"
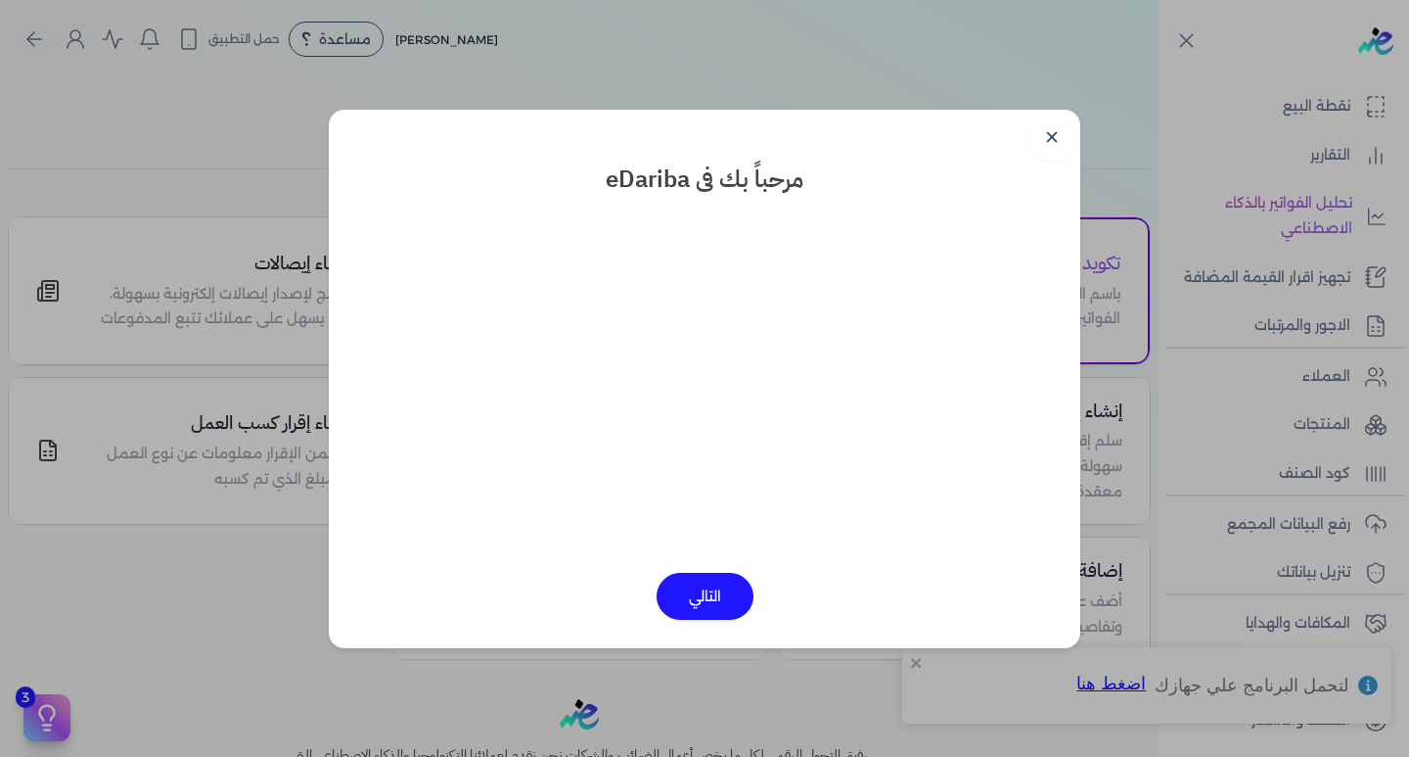
click at [705, 594] on button "التالي" at bounding box center [705, 596] width 97 height 47
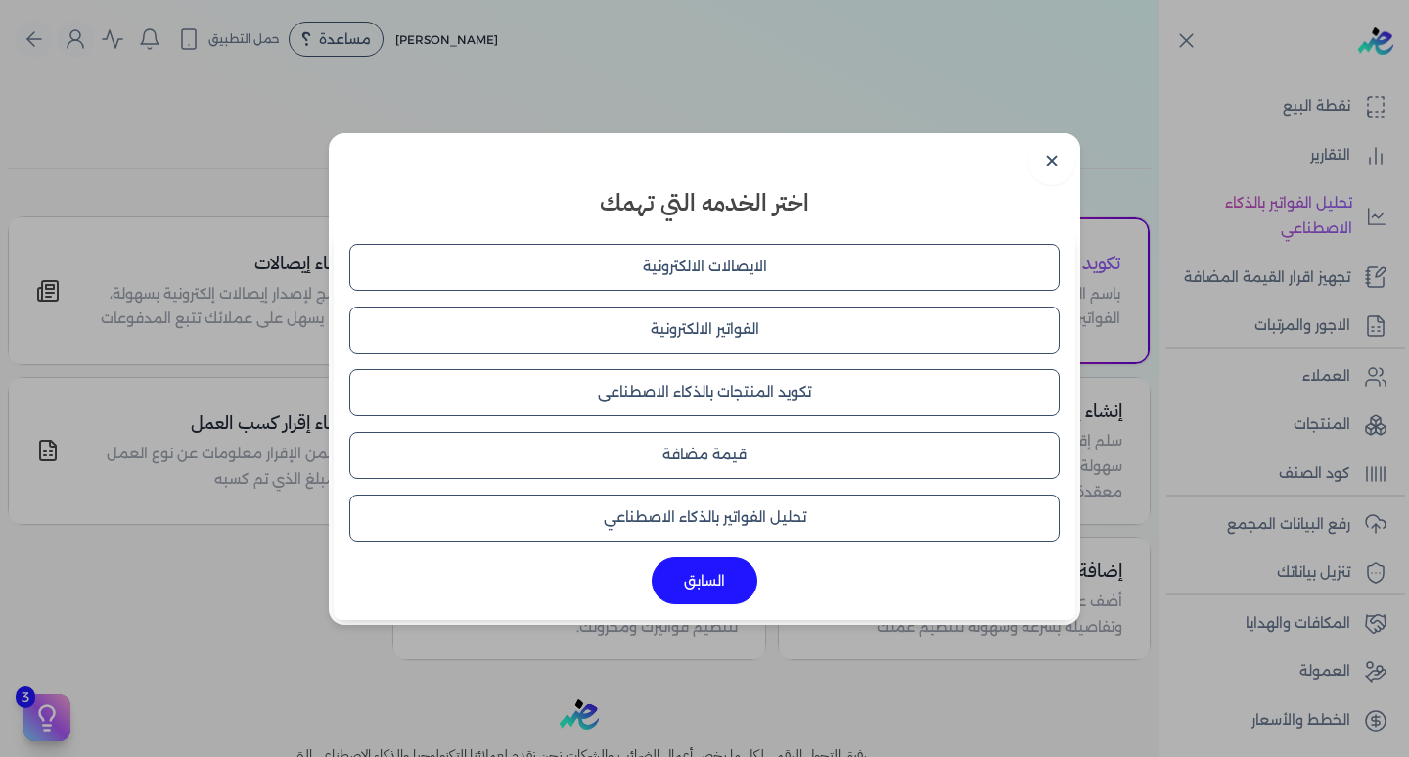
click at [734, 455] on button "قيمة مضافة" at bounding box center [704, 455] width 711 height 47
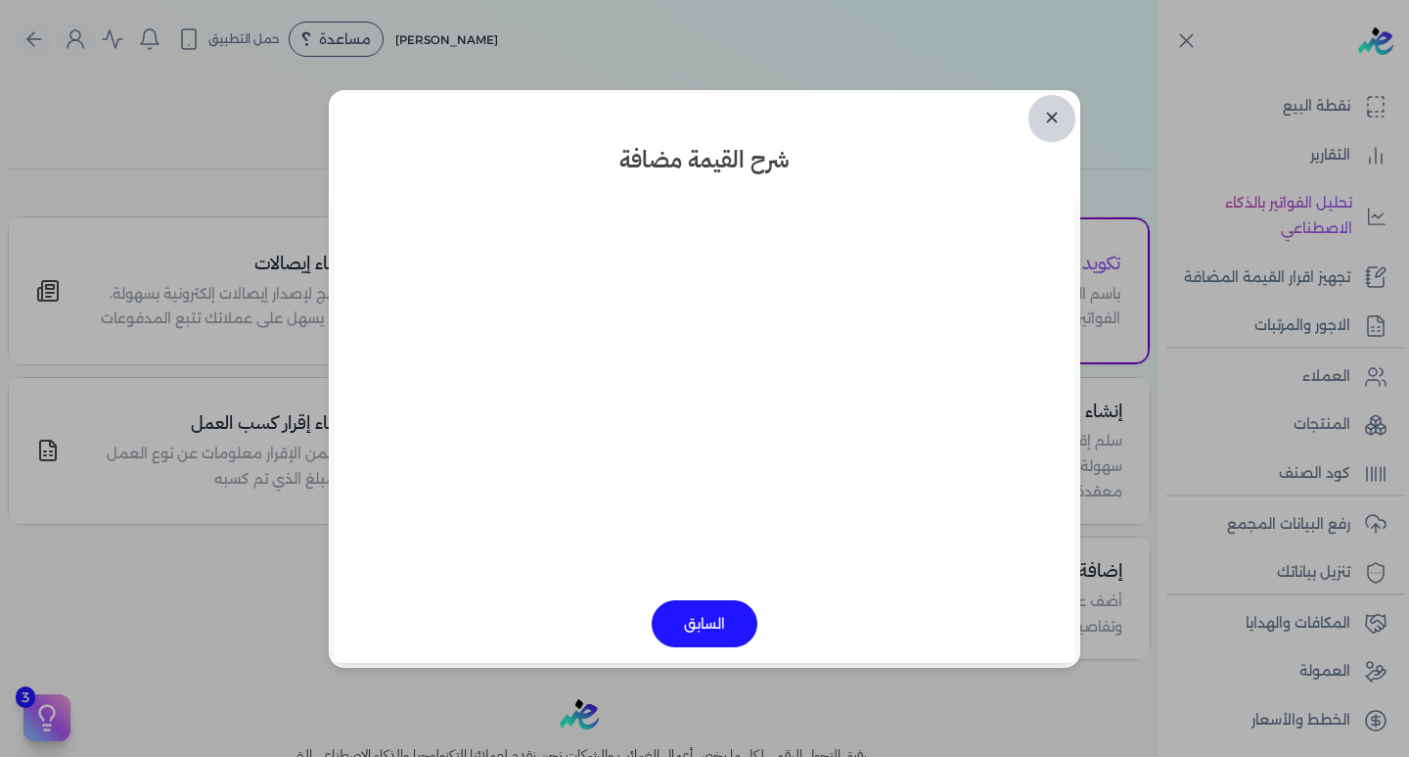
click at [1062, 108] on link "✕" at bounding box center [1052, 118] width 47 height 47
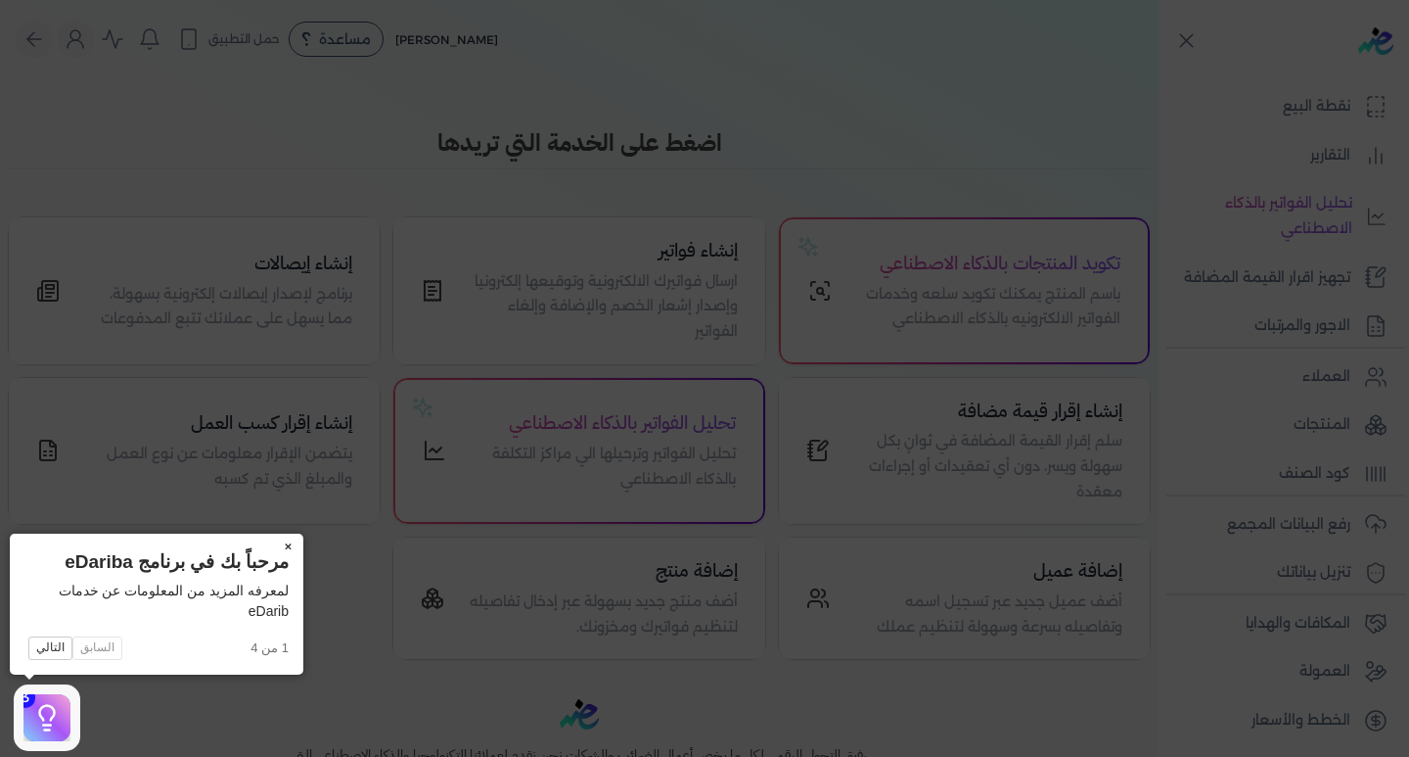
click at [286, 545] on button "×" at bounding box center [287, 546] width 31 height 27
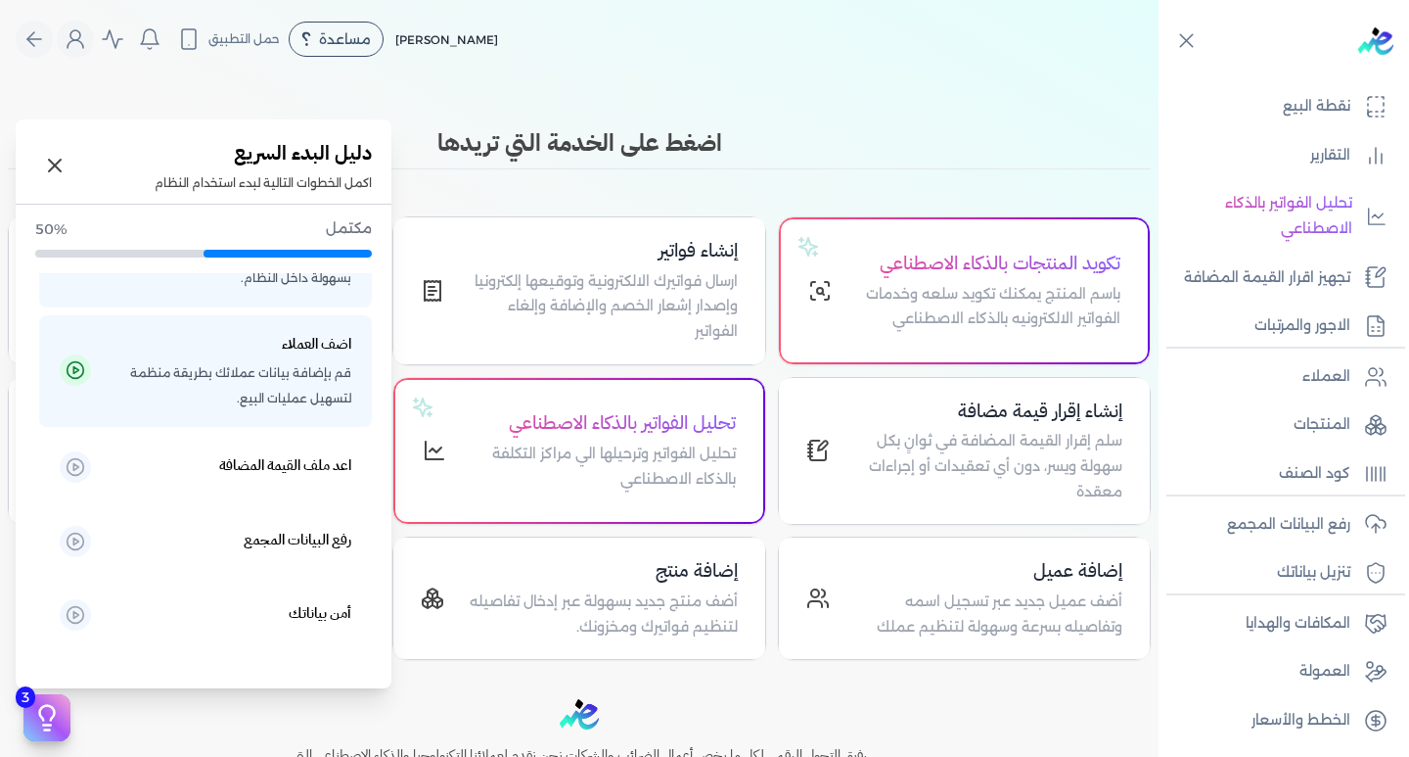
click at [25, 715] on button "3" at bounding box center [46, 717] width 47 height 47
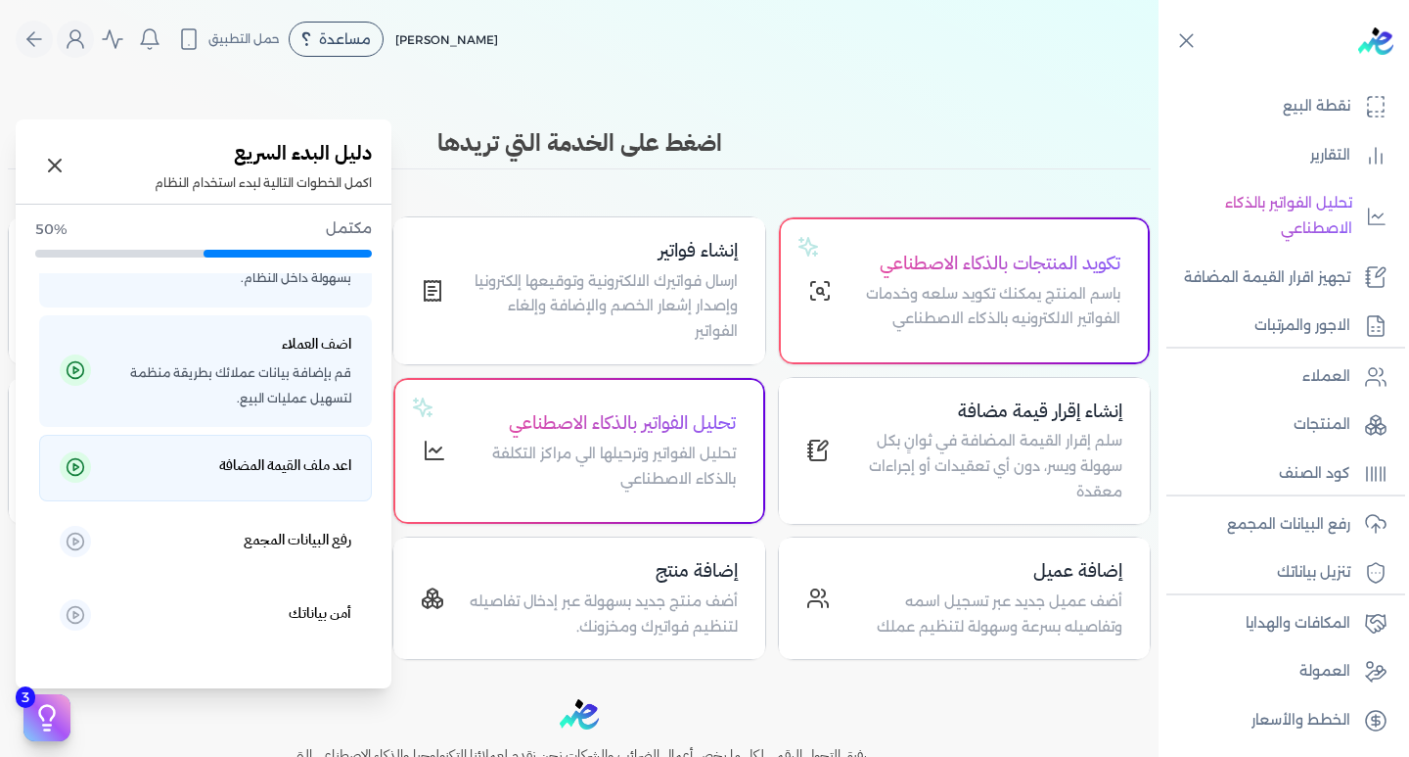
click at [191, 461] on p "اعد ملف القيمة المضافة" at bounding box center [231, 467] width 241 height 29
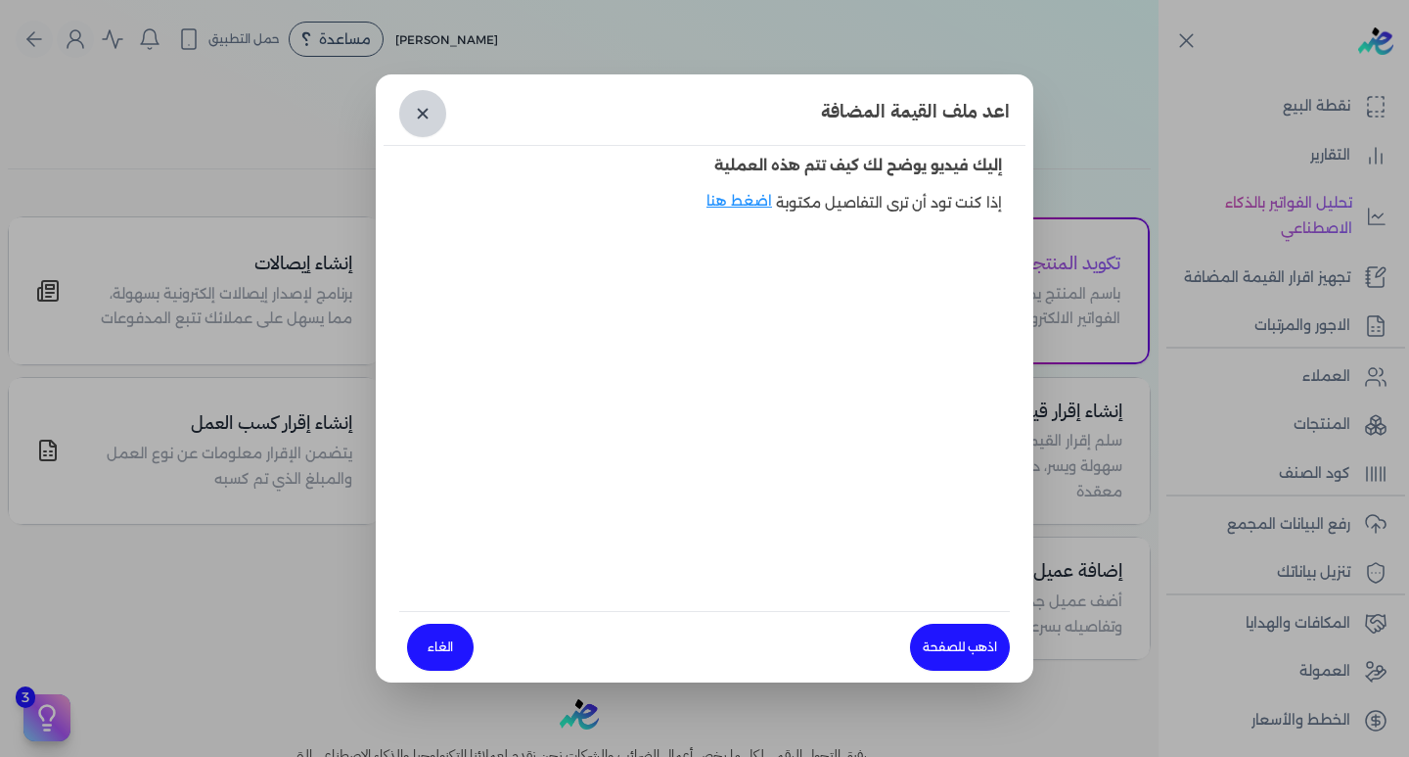
click at [410, 115] on link "✕" at bounding box center [422, 113] width 47 height 47
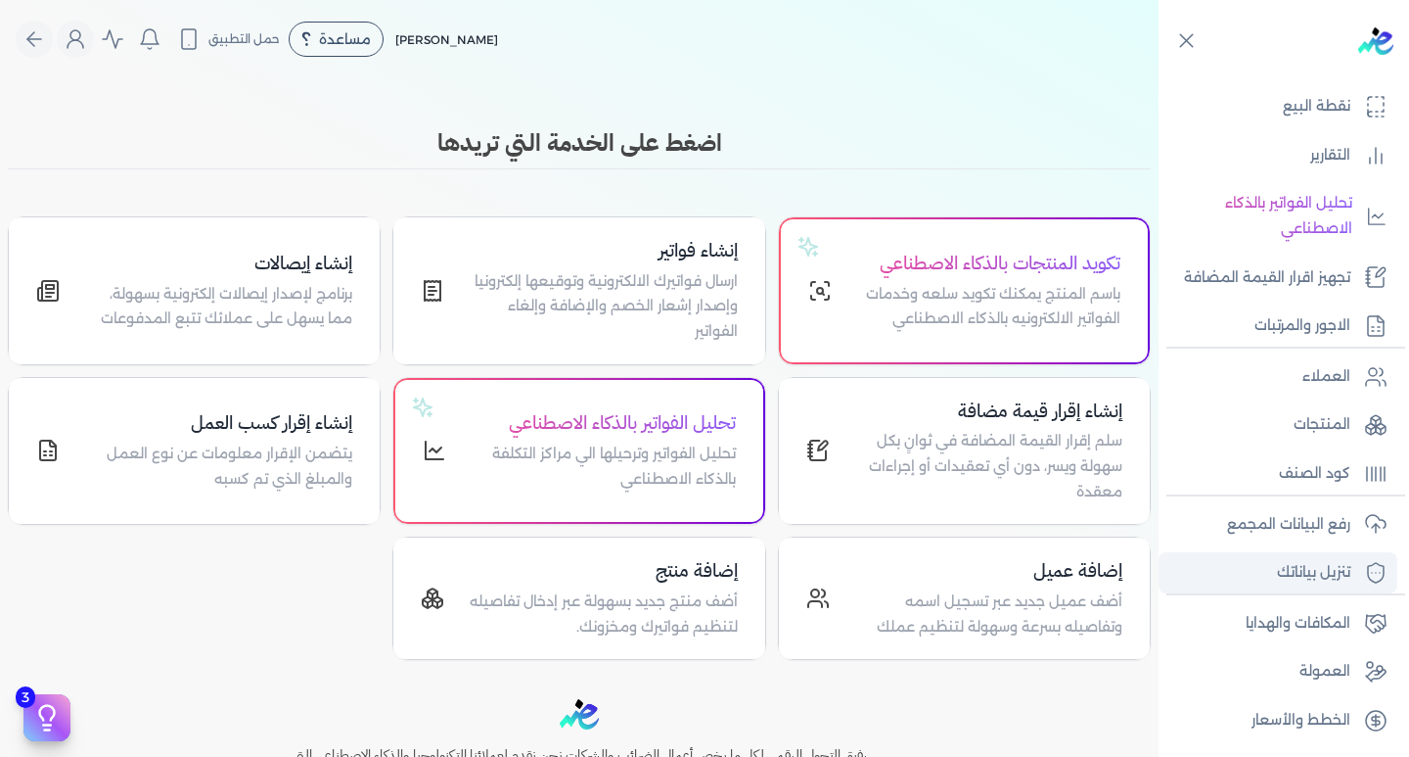
click at [1296, 582] on p "تنزيل بياناتك" at bounding box center [1313, 572] width 73 height 25
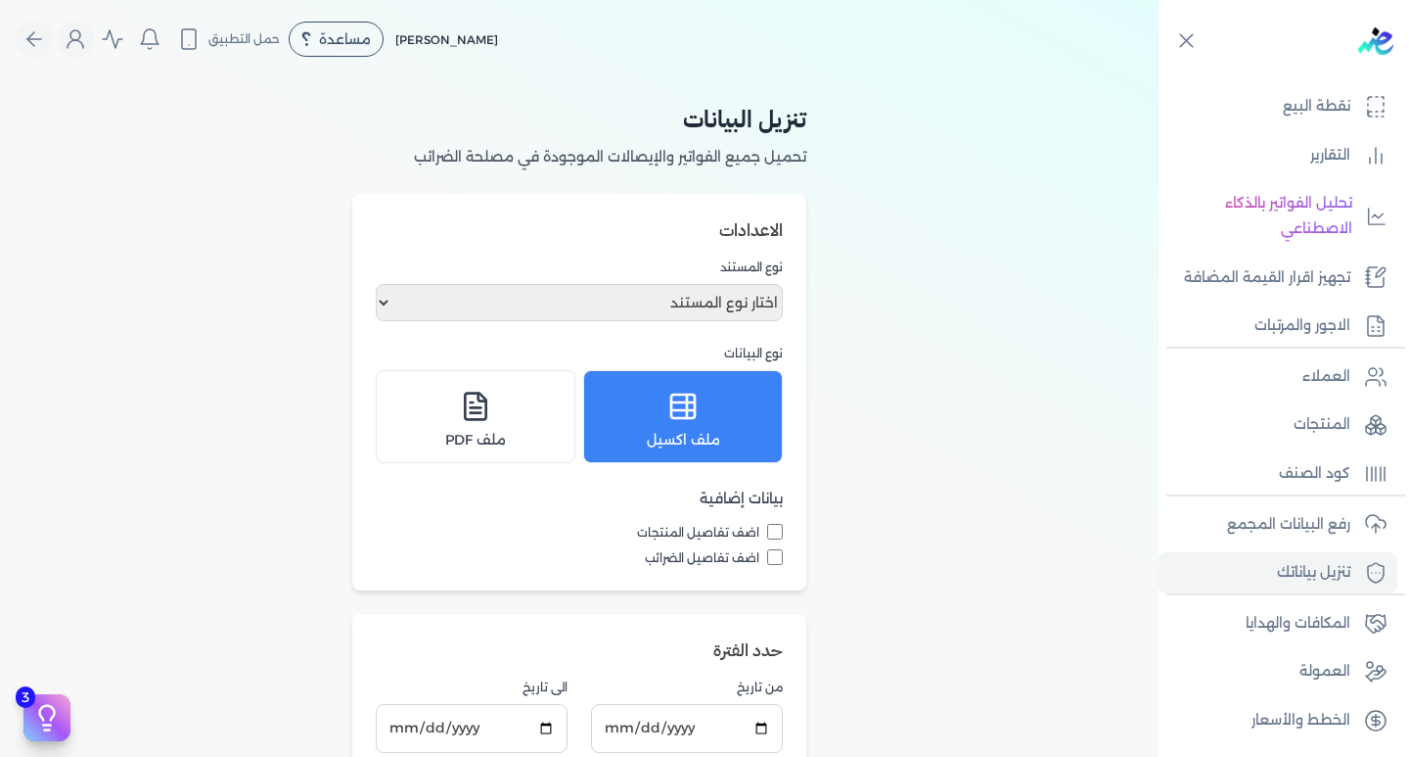
scroll to position [392, 0]
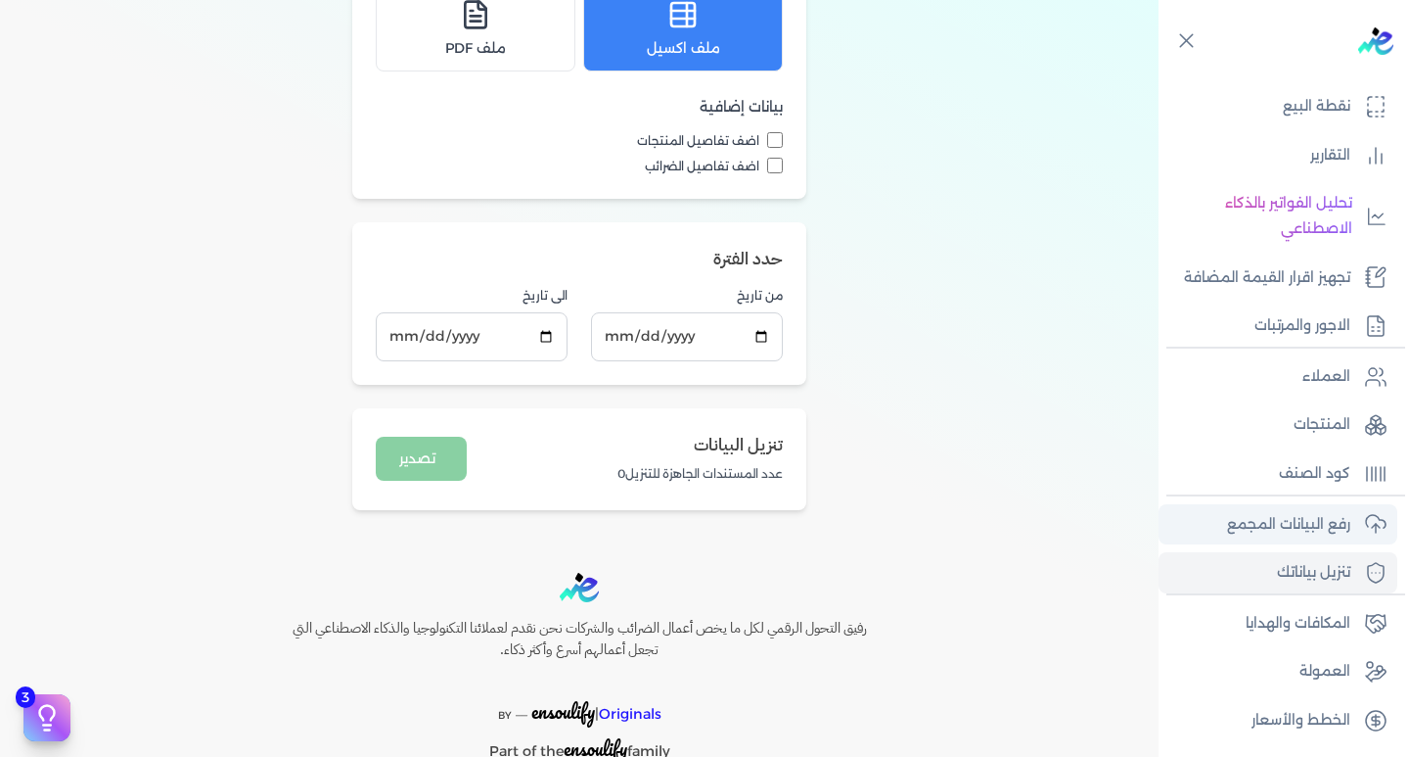
click at [1355, 519] on link "رفع البيانات المجمع" at bounding box center [1278, 524] width 239 height 41
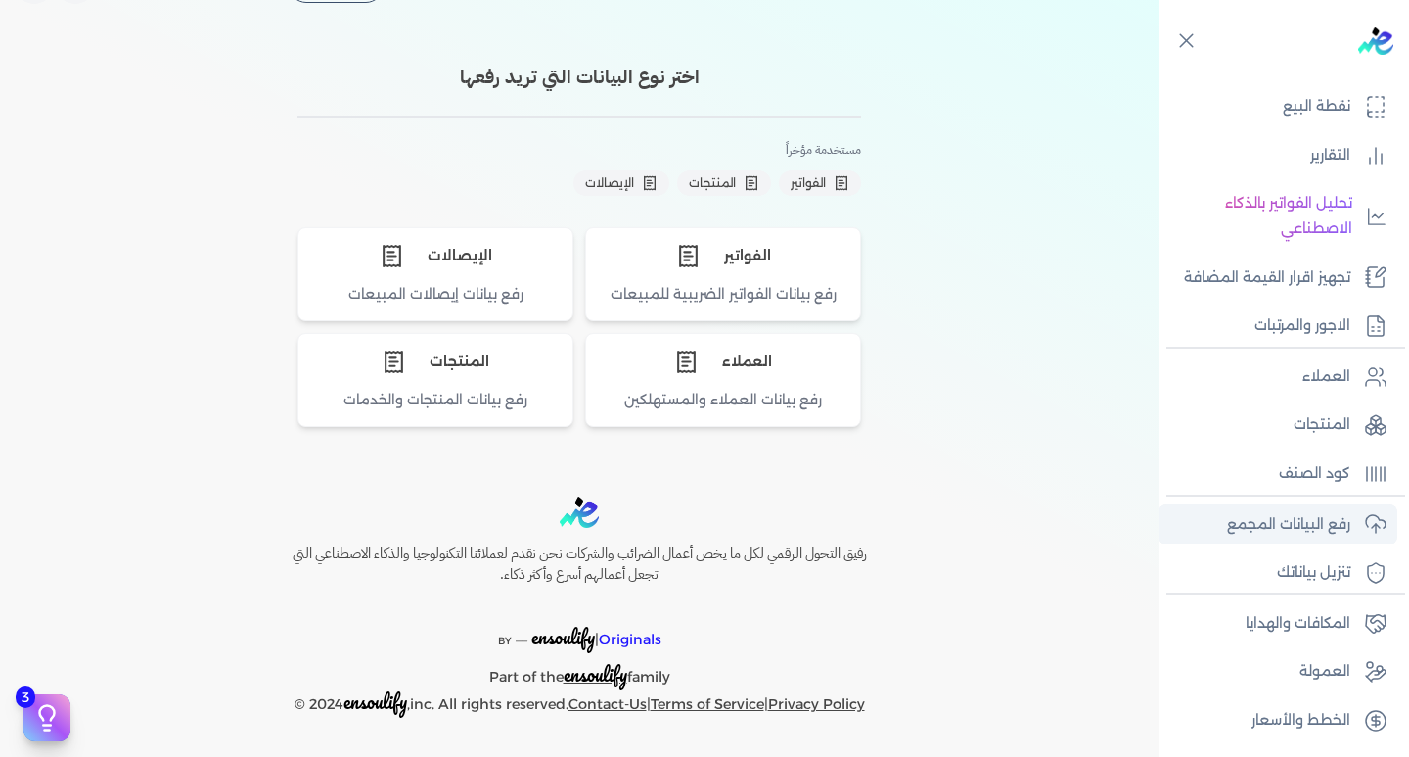
scroll to position [54, 0]
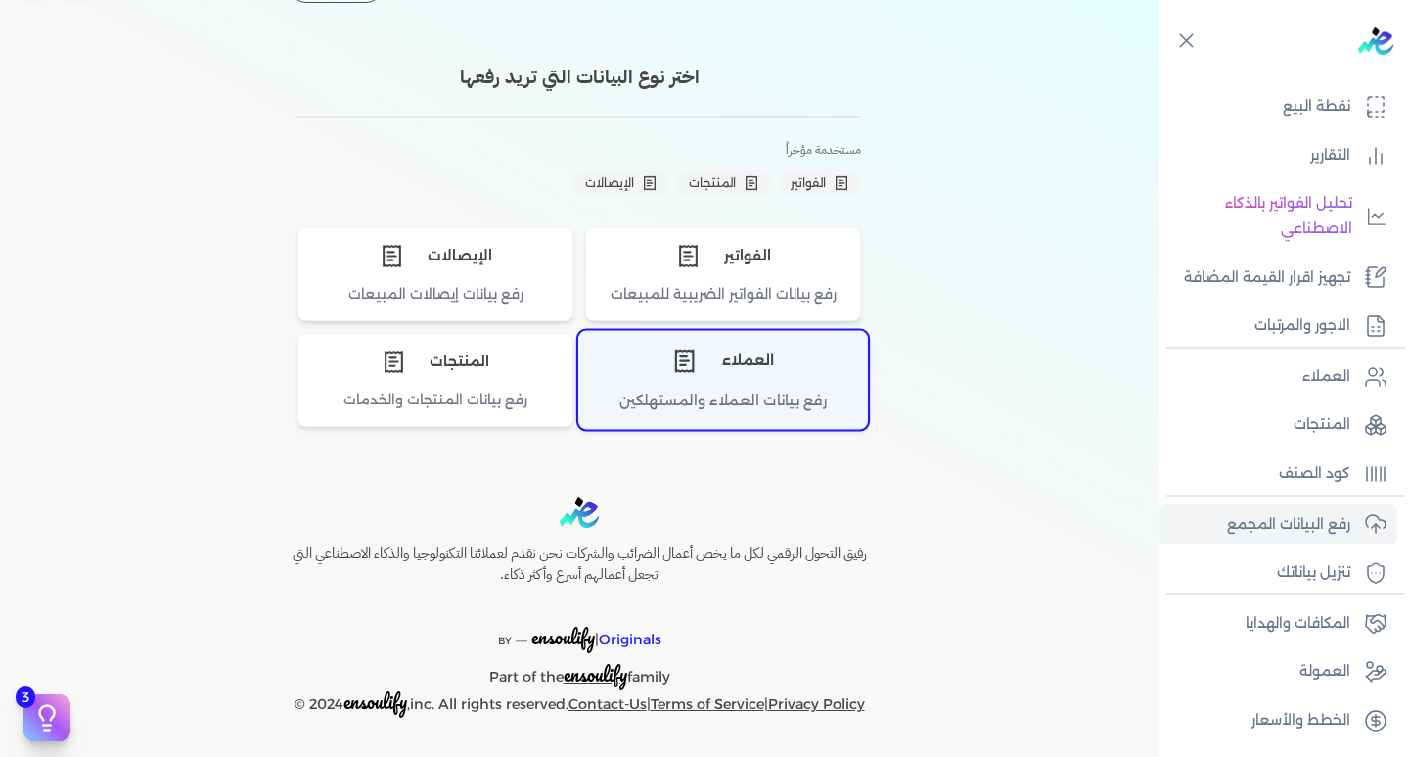
click at [751, 373] on div "العملاء" at bounding box center [723, 361] width 288 height 59
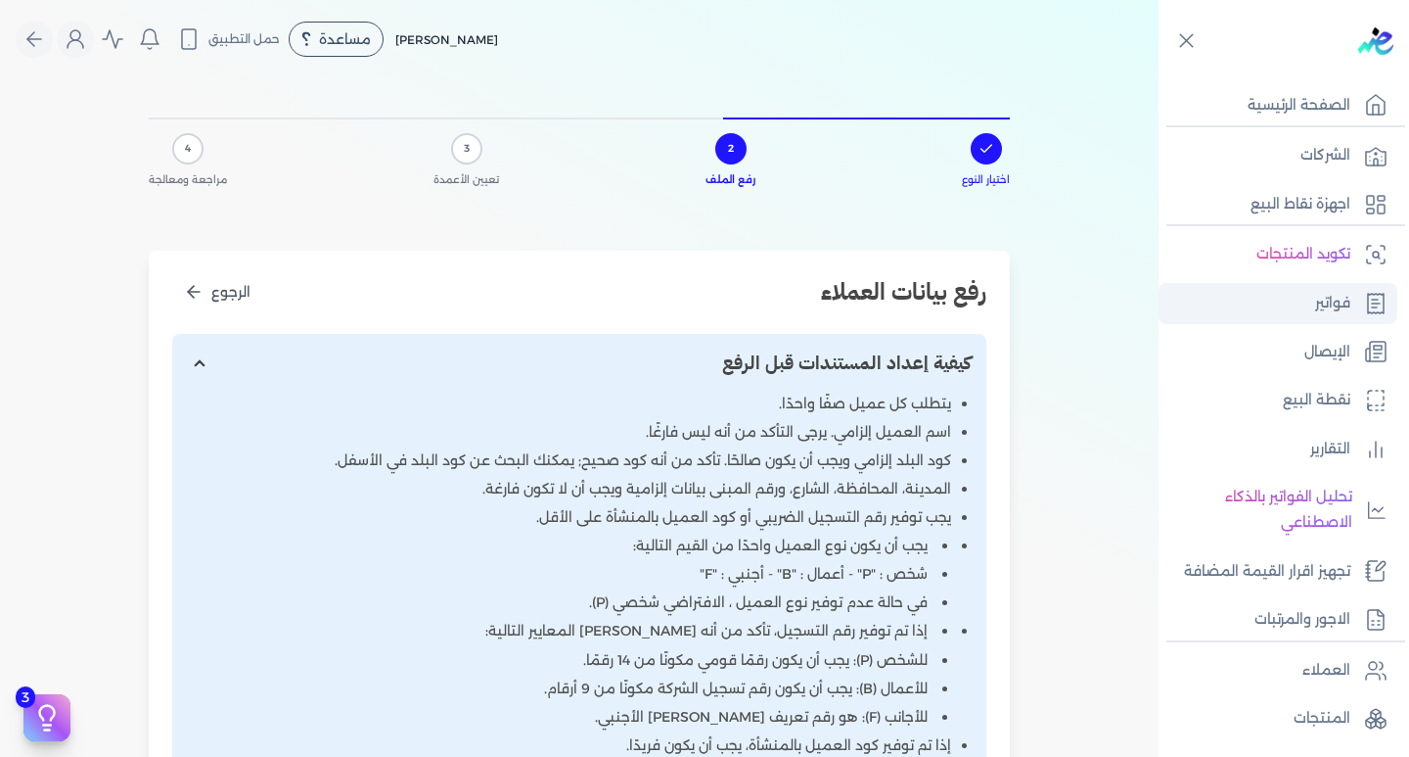
scroll to position [0, 0]
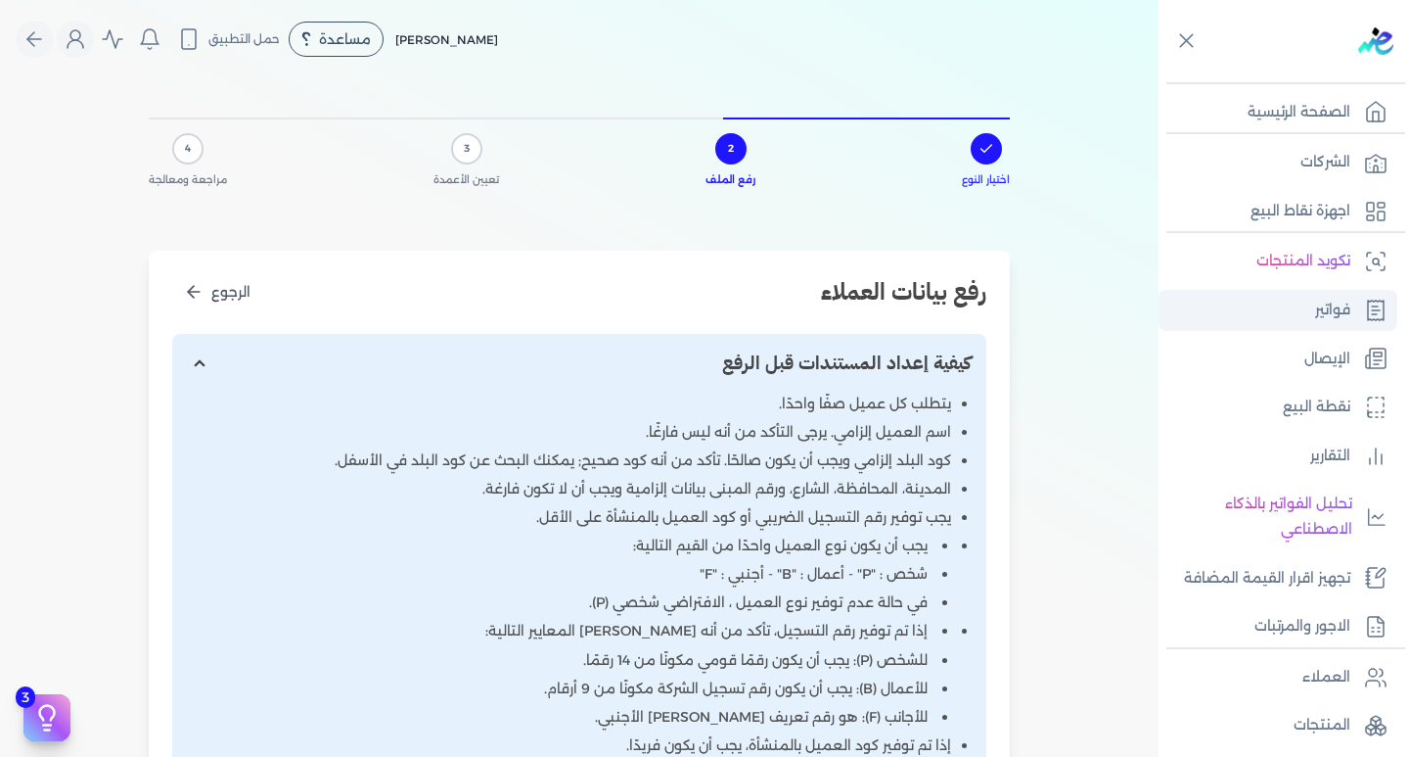
click at [1332, 301] on p "فواتير" at bounding box center [1332, 310] width 35 height 25
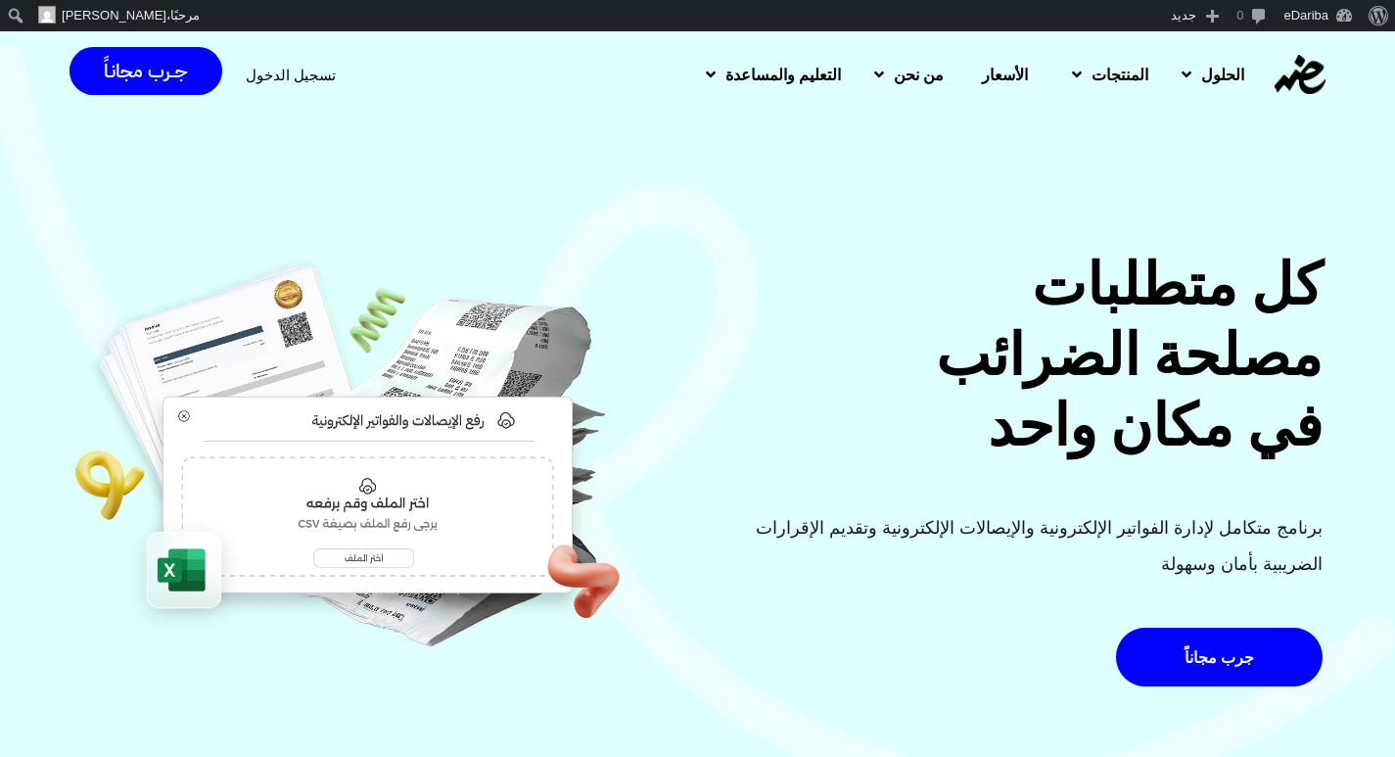
click at [280, 70] on span "تسجيل الدخول" at bounding box center [291, 75] width 90 height 15
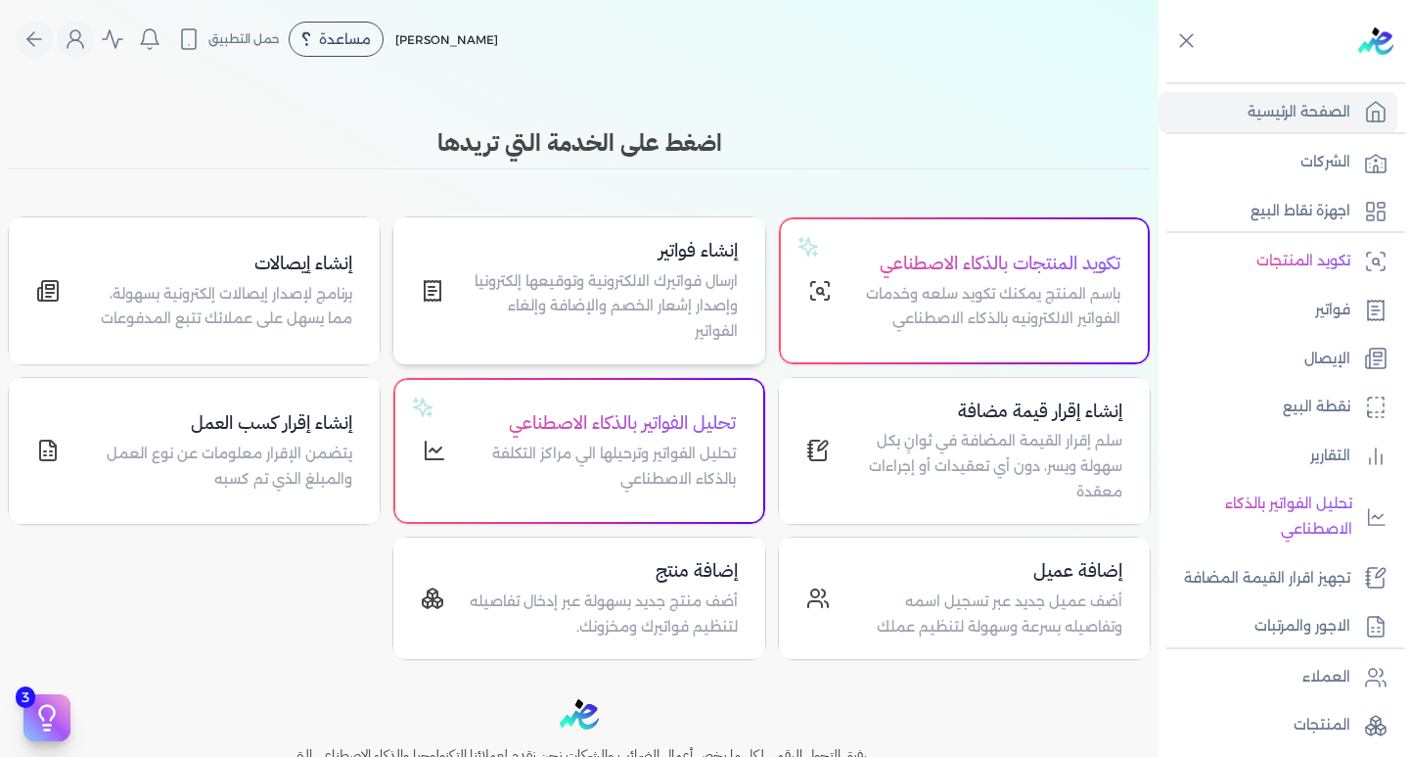
click at [686, 285] on p "ارسال فواتيرك الالكترونية وتوقيعها إلكترونيا وإصدار إشعار الخصم والإضافة وإلغاء…" at bounding box center [602, 306] width 269 height 75
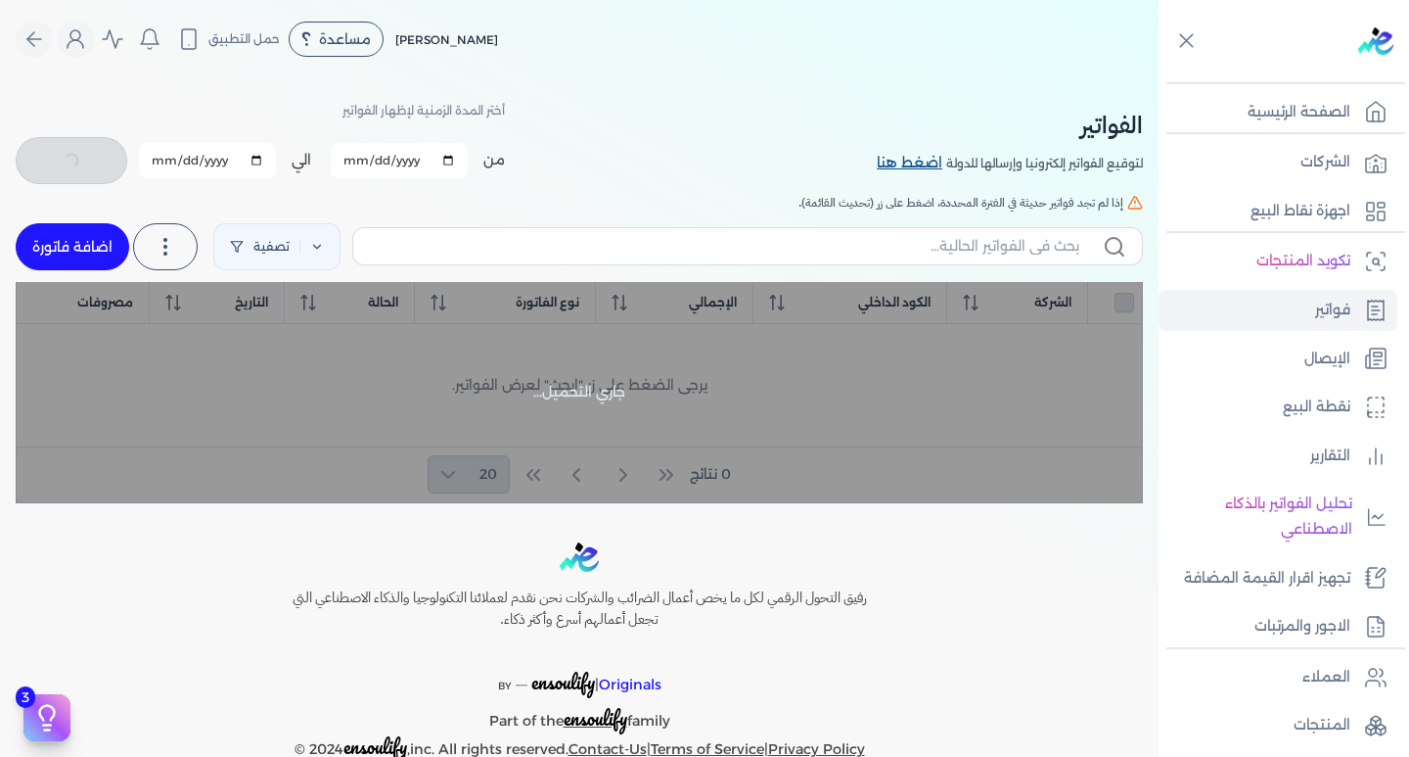
click at [918, 168] on link "اضغط هنا" at bounding box center [911, 164] width 69 height 22
checkbox input "false"
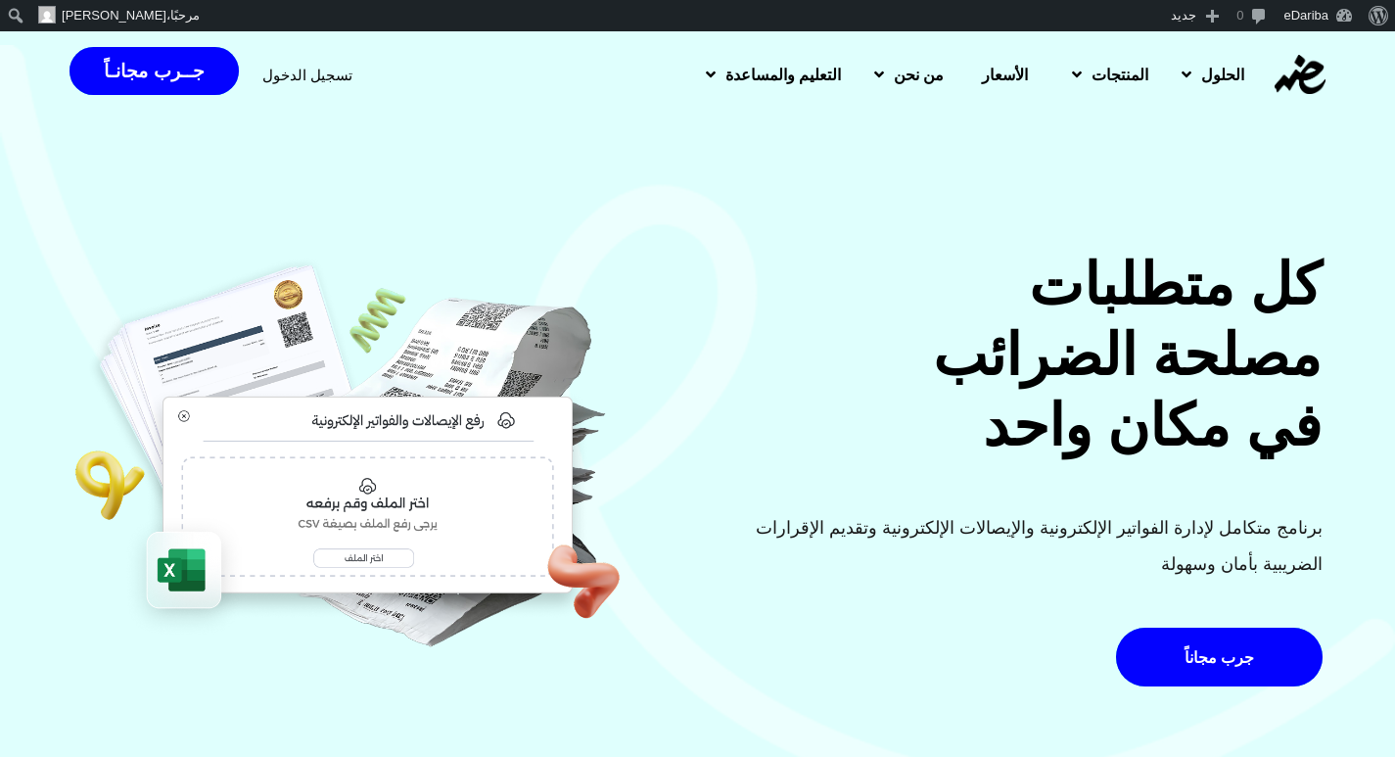
click at [262, 69] on span "تسجيل الدخول" at bounding box center [307, 75] width 90 height 15
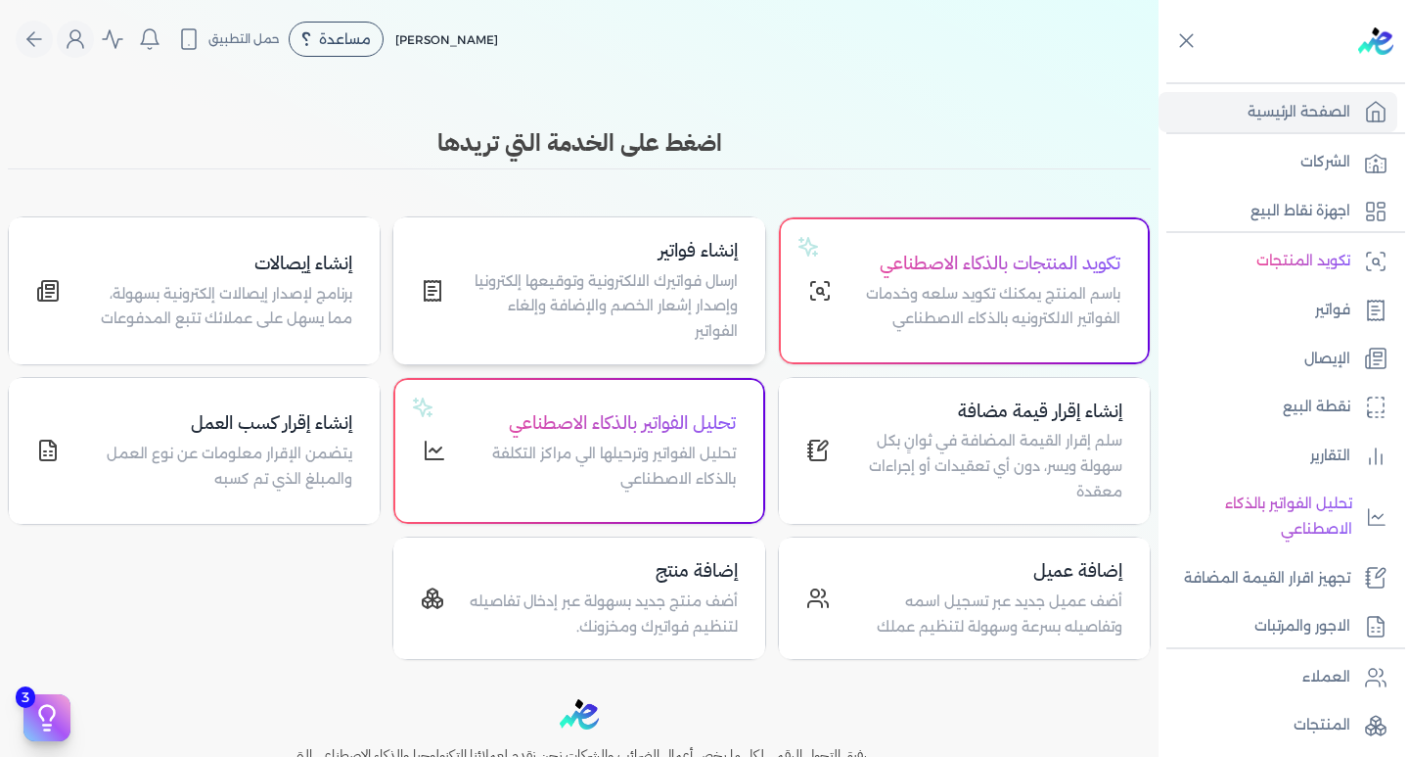
click at [614, 285] on p "ارسال فواتيرك الالكترونية وتوقيعها إلكترونيا وإصدار إشعار الخصم والإضافة وإلغاء…" at bounding box center [602, 306] width 269 height 75
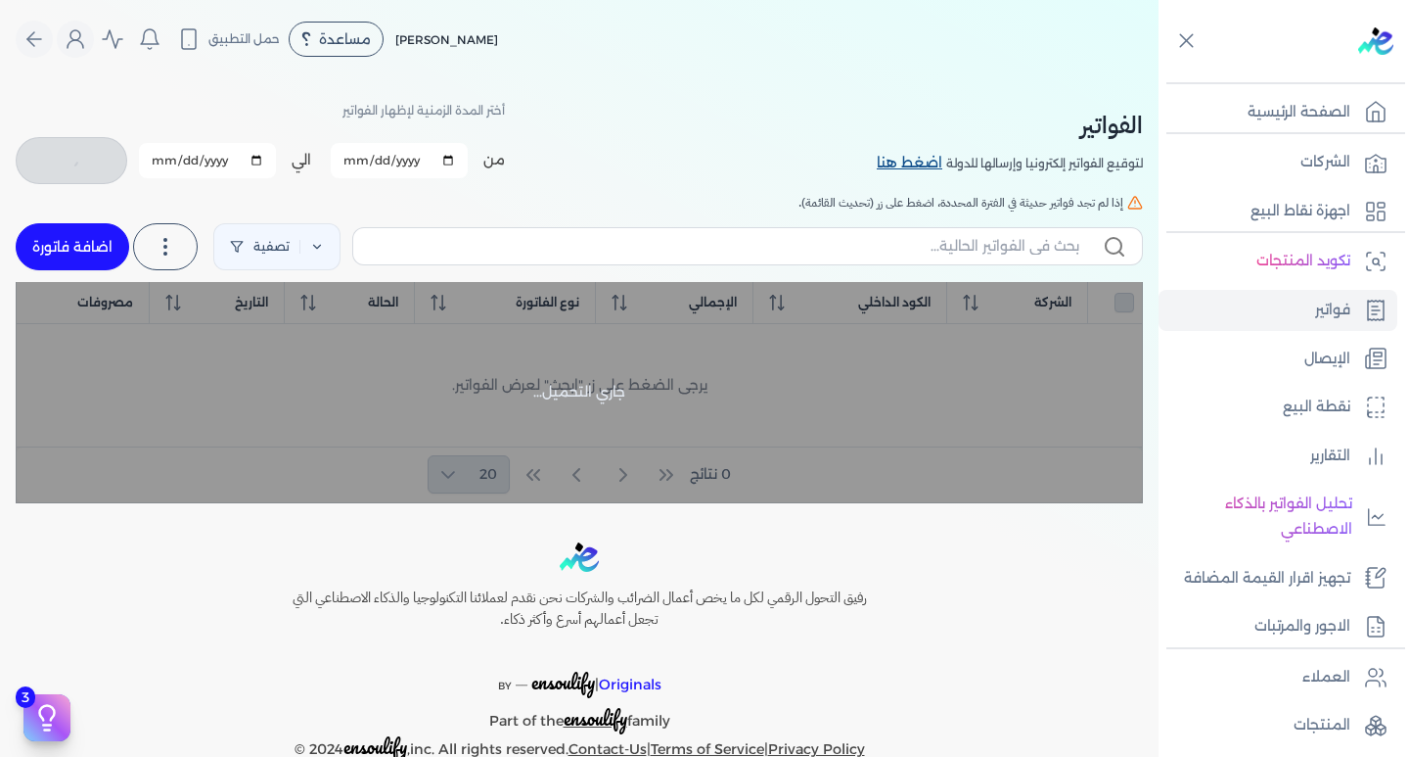
checkbox input "false"
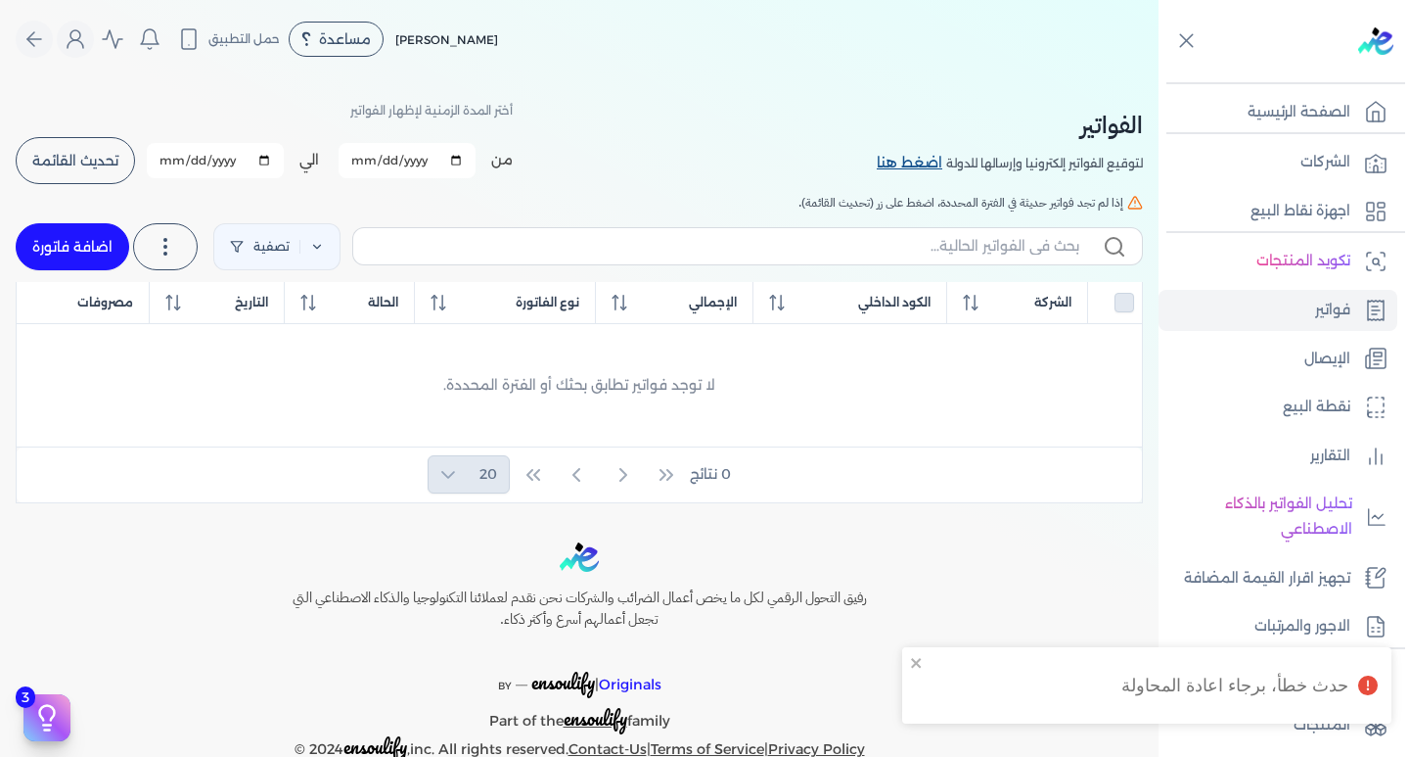
click at [925, 157] on link "اضغط هنا" at bounding box center [911, 164] width 69 height 22
